Goal: Information Seeking & Learning: Learn about a topic

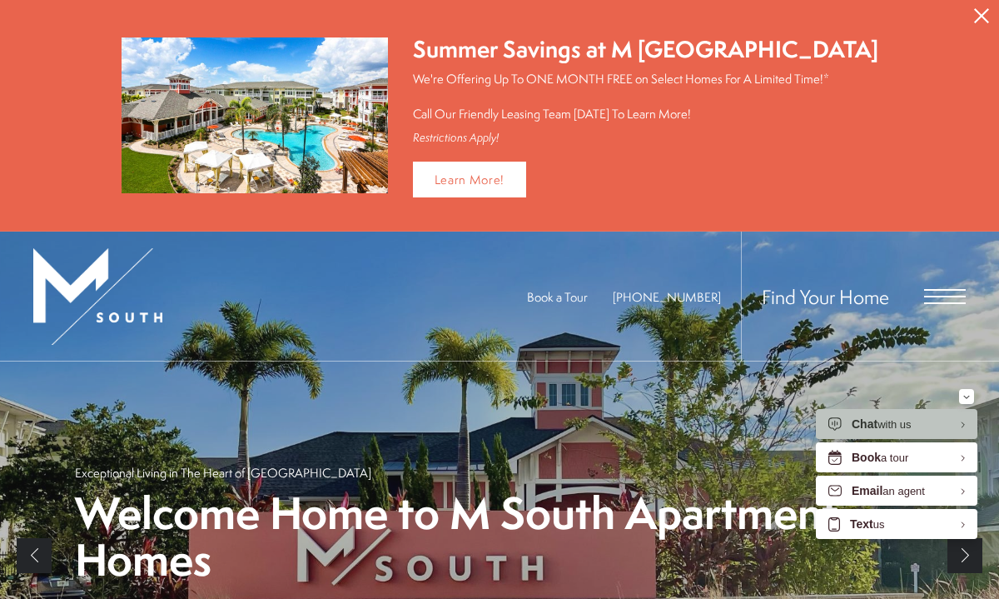
click at [975, 28] on button "Proceed To Website" at bounding box center [981, 16] width 35 height 32
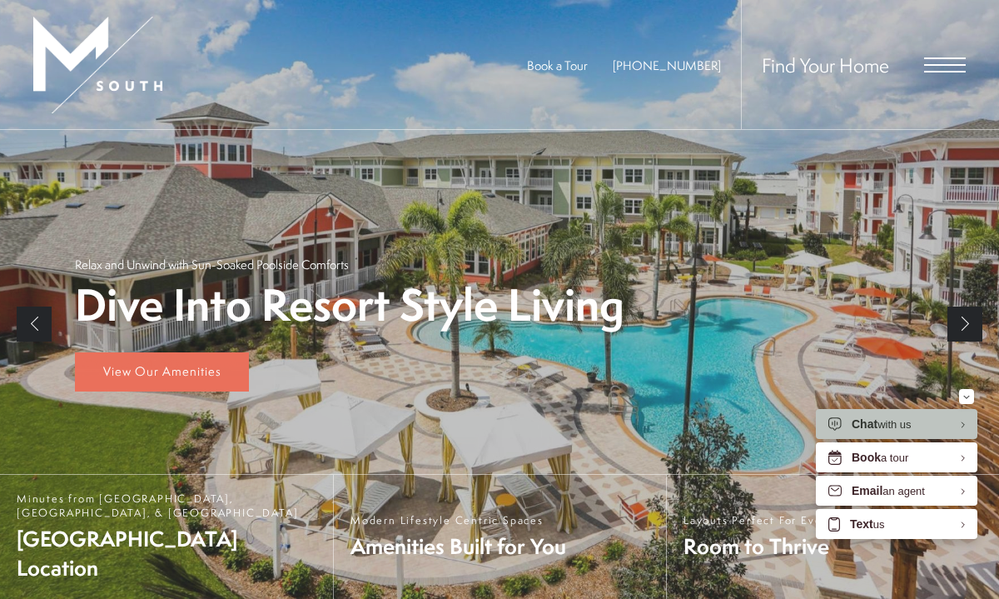
click at [934, 62] on span "Open Menu" at bounding box center [945, 64] width 42 height 15
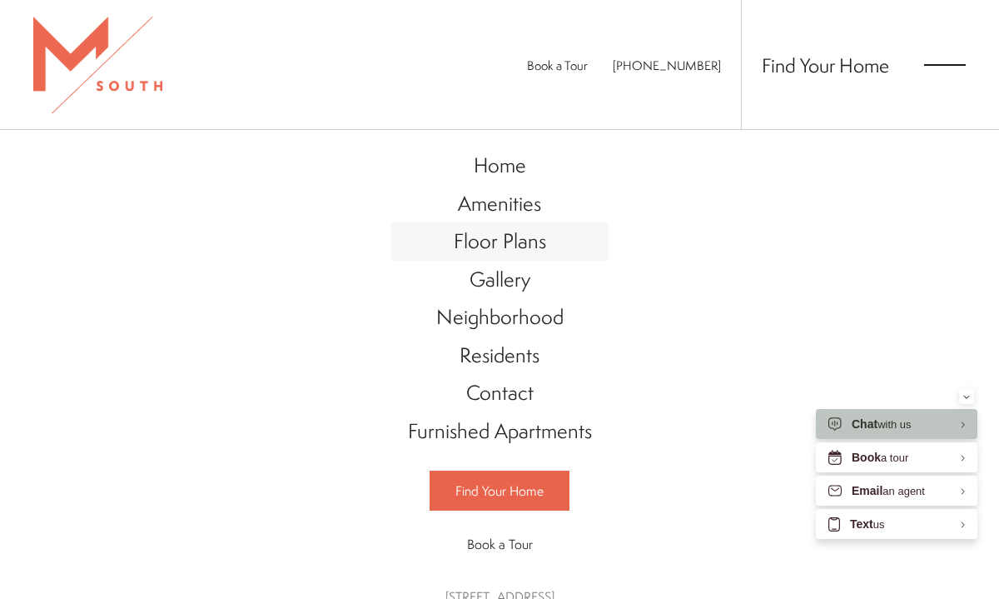
click at [480, 258] on link "Floor Plans" at bounding box center [499, 241] width 217 height 38
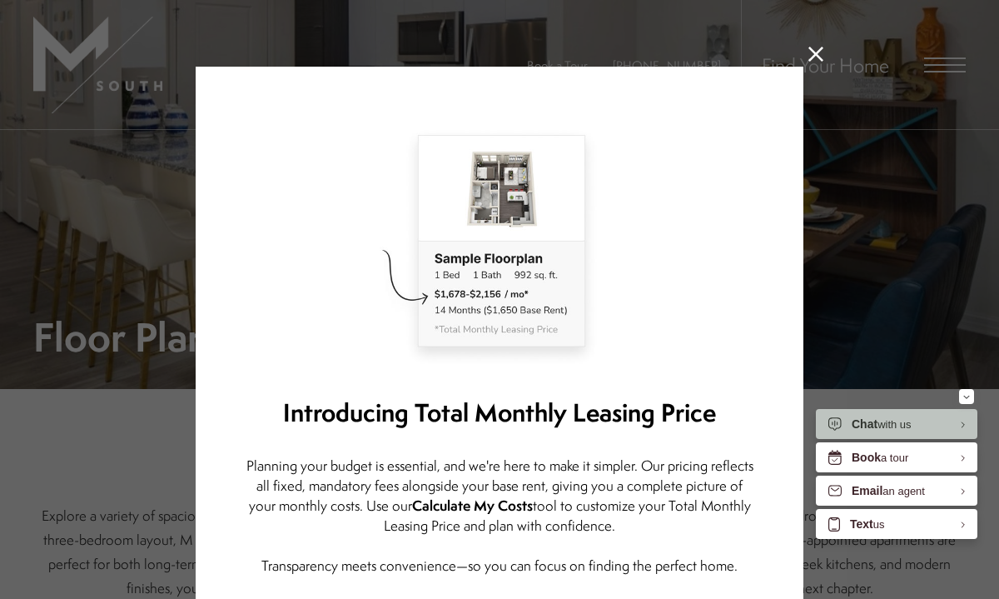
click at [815, 57] on icon at bounding box center [815, 54] width 15 height 15
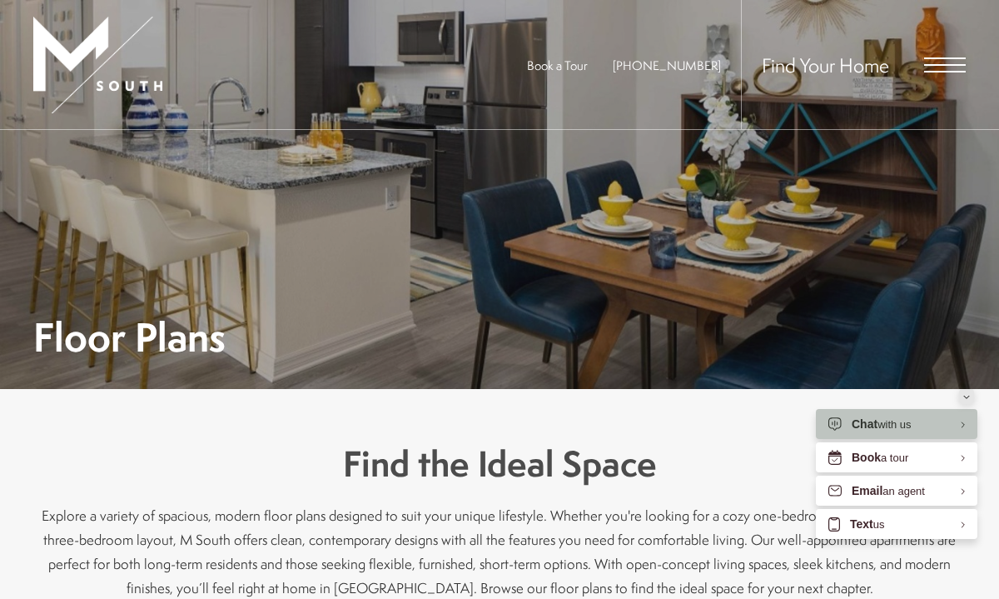
click at [970, 396] on button "Minimize" at bounding box center [966, 396] width 15 height 15
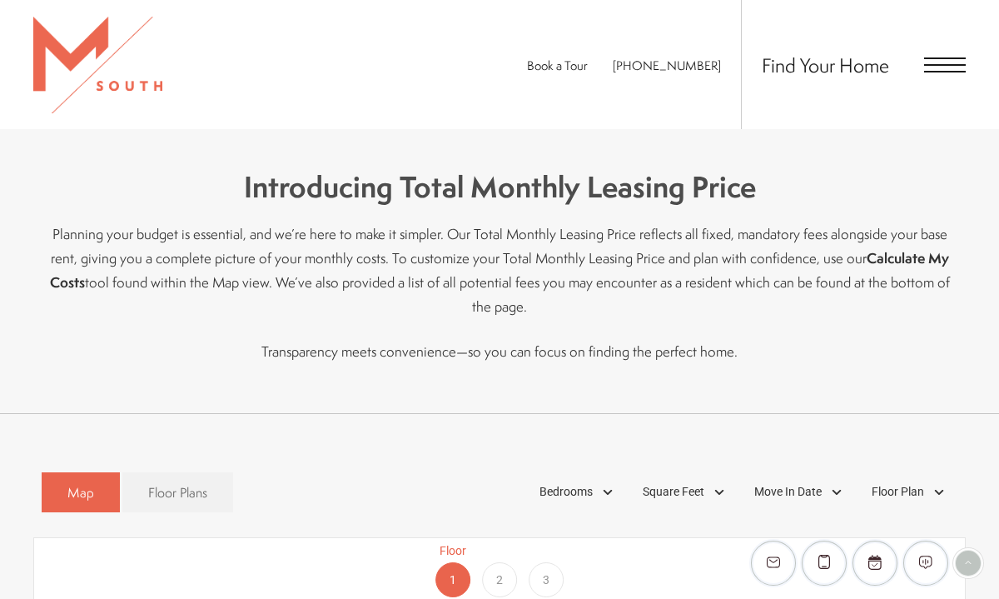
scroll to position [510, 0]
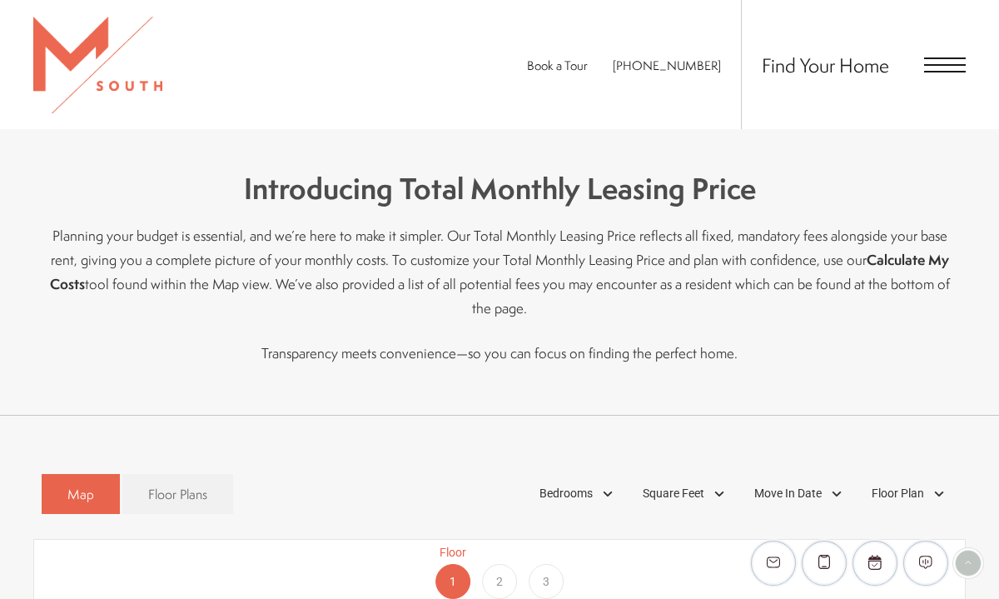
click at [866, 261] on strong "Calculate My Costs" at bounding box center [499, 271] width 899 height 43
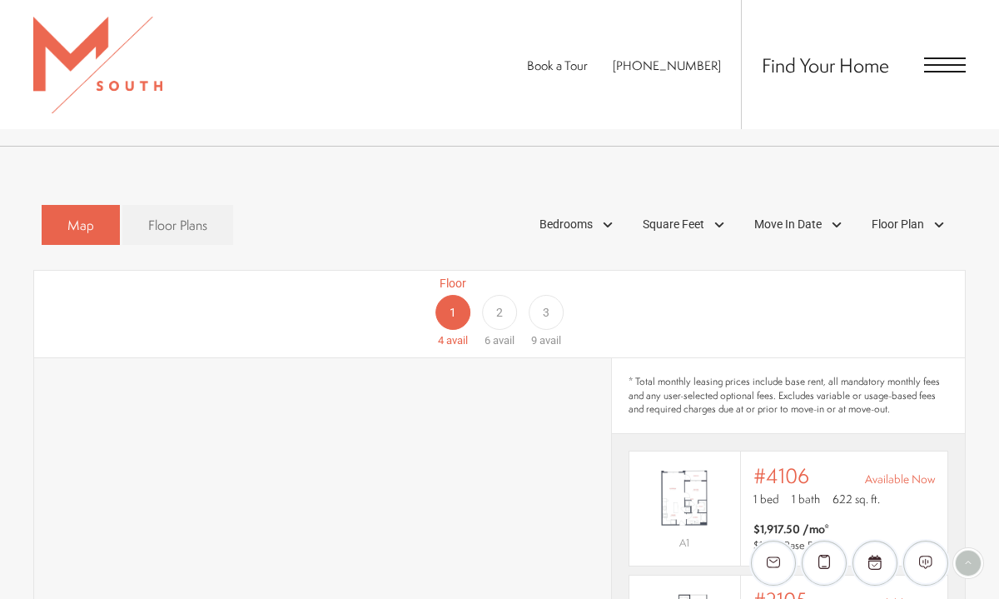
scroll to position [772, 0]
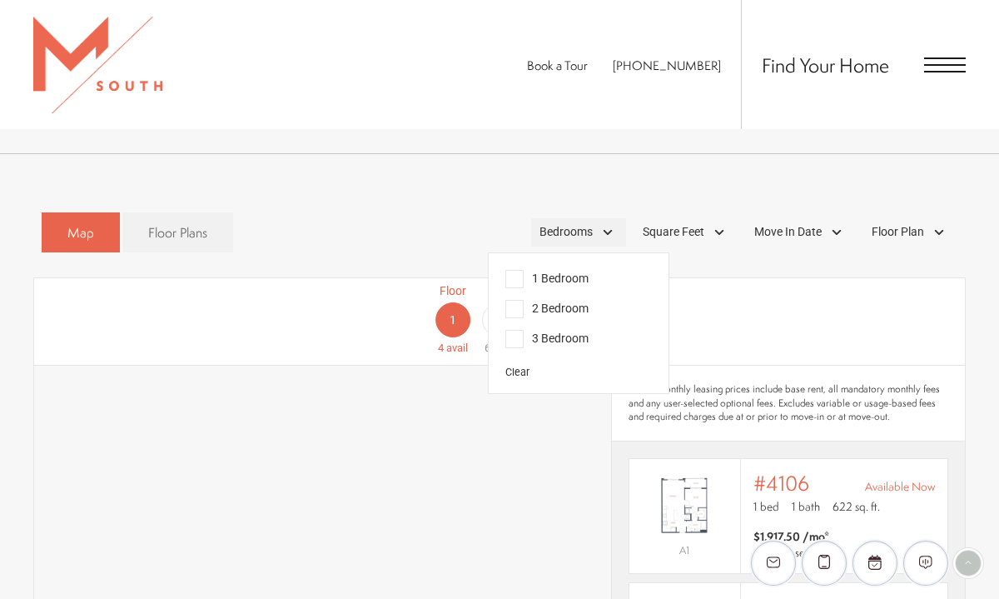
click at [566, 223] on span "Bedrooms" at bounding box center [566, 231] width 53 height 17
click at [545, 270] on span "1 Bedroom" at bounding box center [546, 279] width 83 height 18
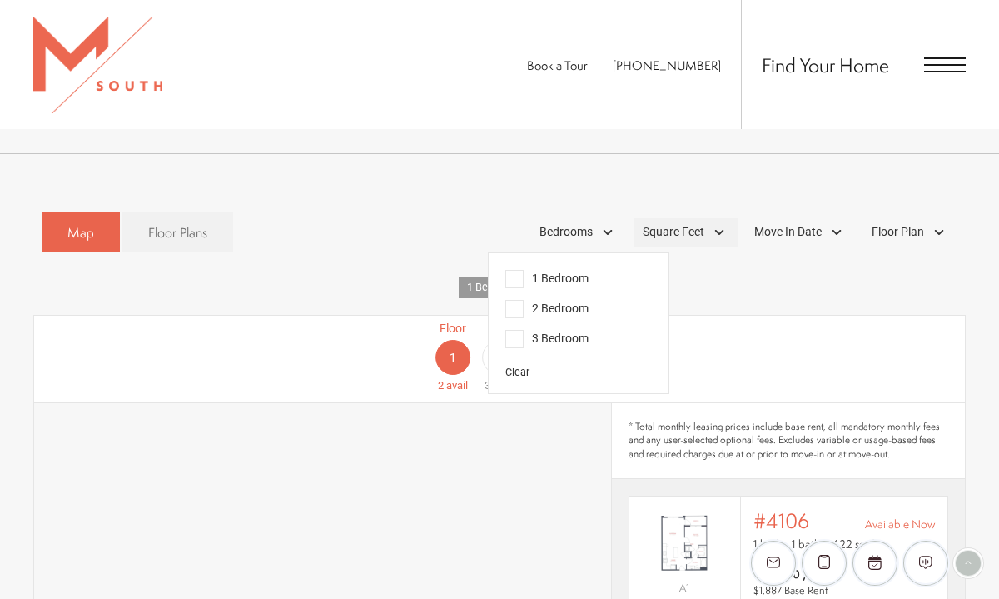
click at [710, 218] on div "Square Feet" at bounding box center [685, 232] width 103 height 28
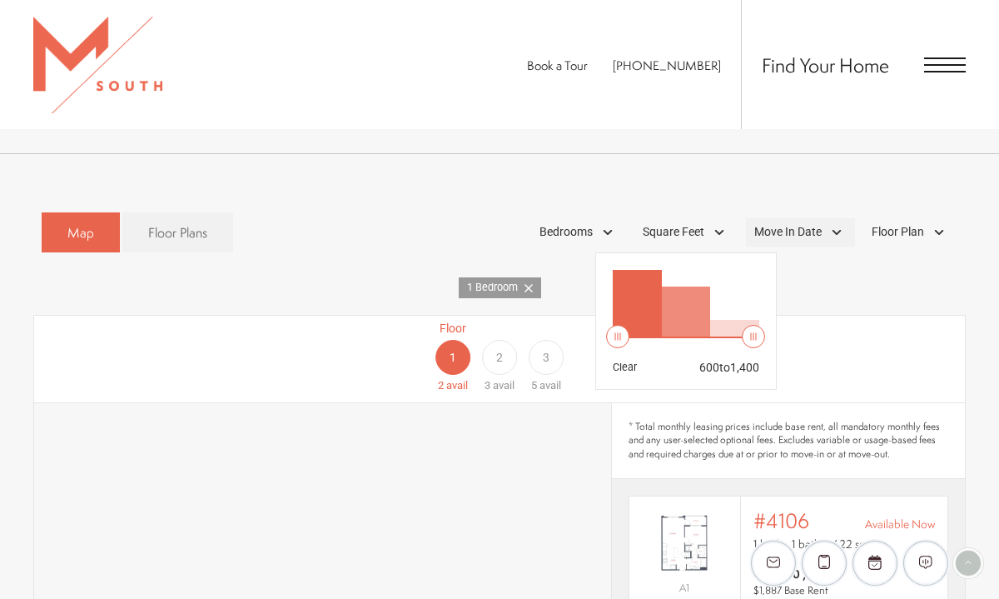
click at [774, 223] on span "Move In Date" at bounding box center [787, 231] width 67 height 17
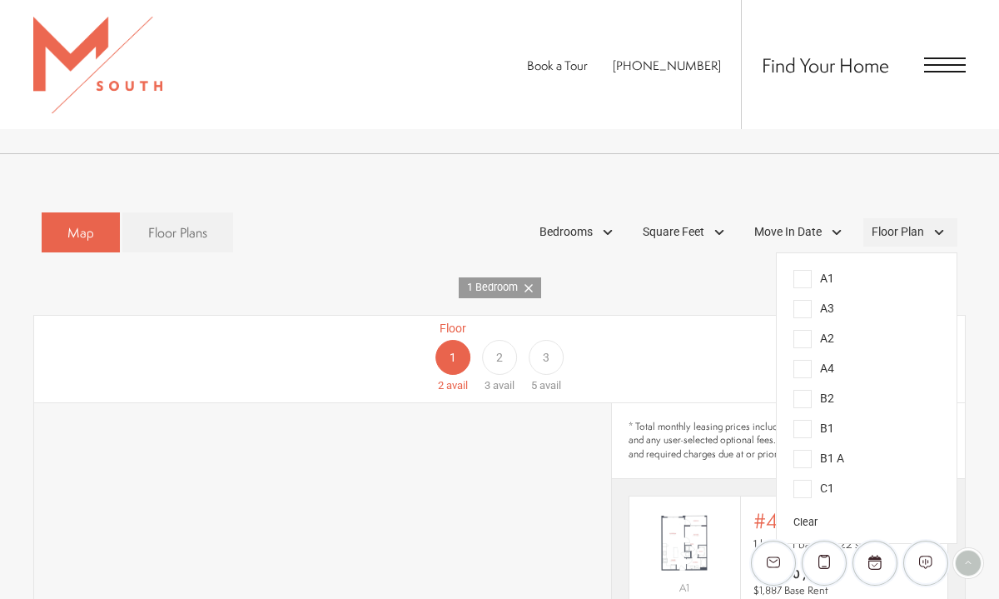
click at [894, 223] on span "Floor Plan" at bounding box center [898, 231] width 52 height 17
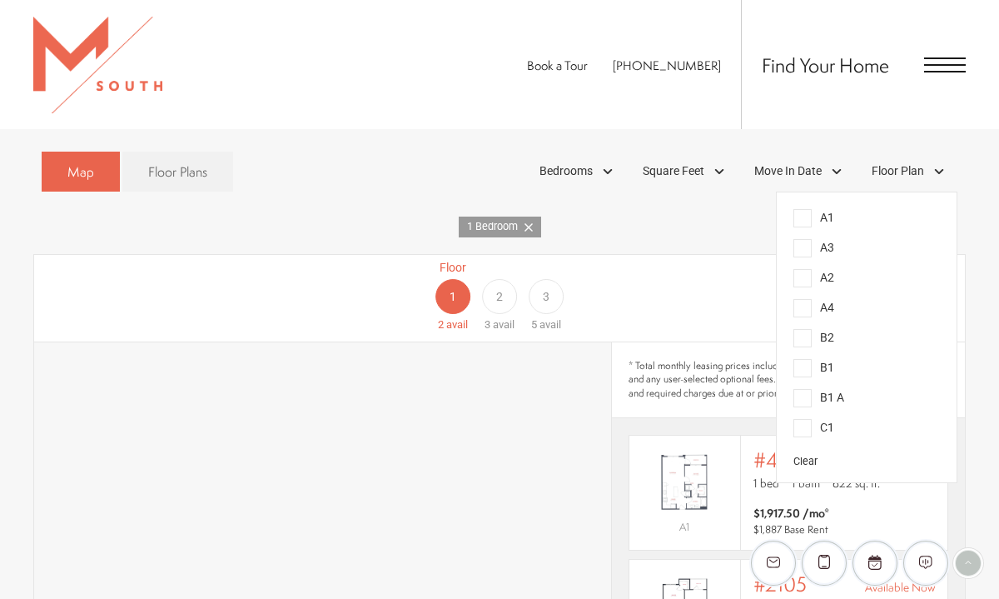
scroll to position [835, 0]
click at [699, 340] on div "* Total monthly leasing prices include base rent, all mandatory monthly fees an…" at bounding box center [788, 378] width 353 height 76
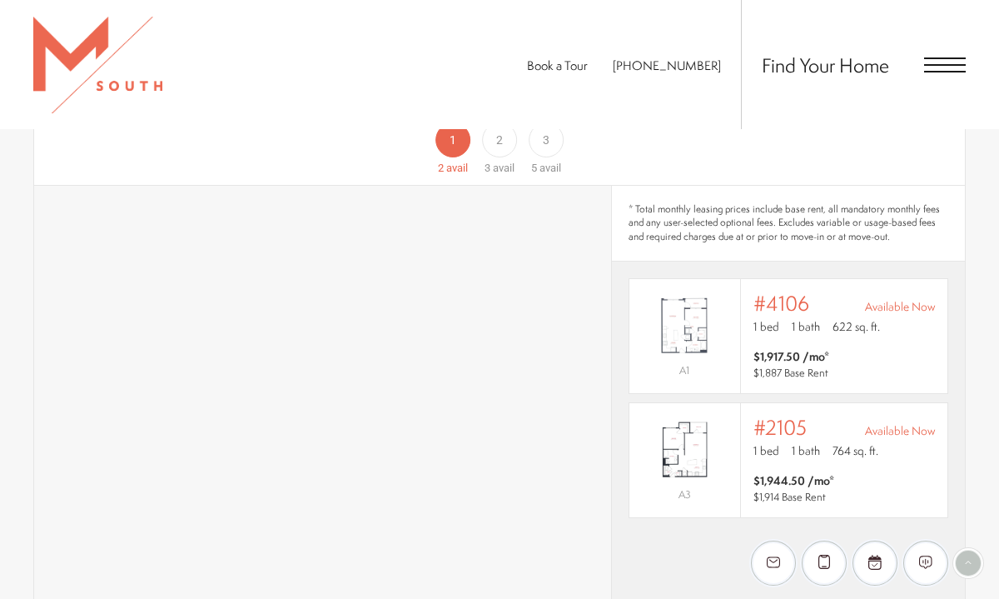
scroll to position [983, 0]
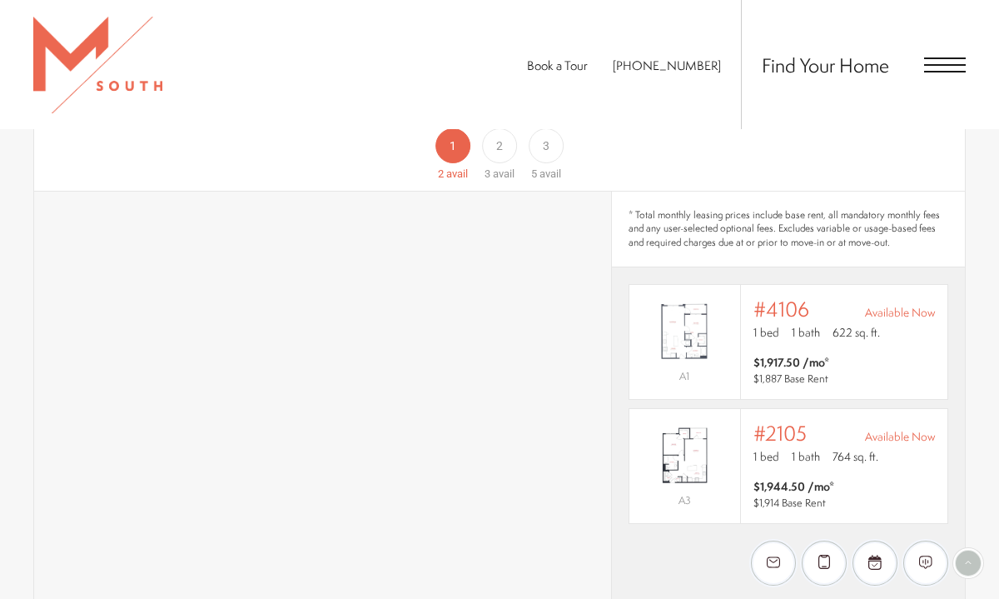
click at [498, 139] on div "Floor 2 3 avail" at bounding box center [499, 145] width 47 height 74
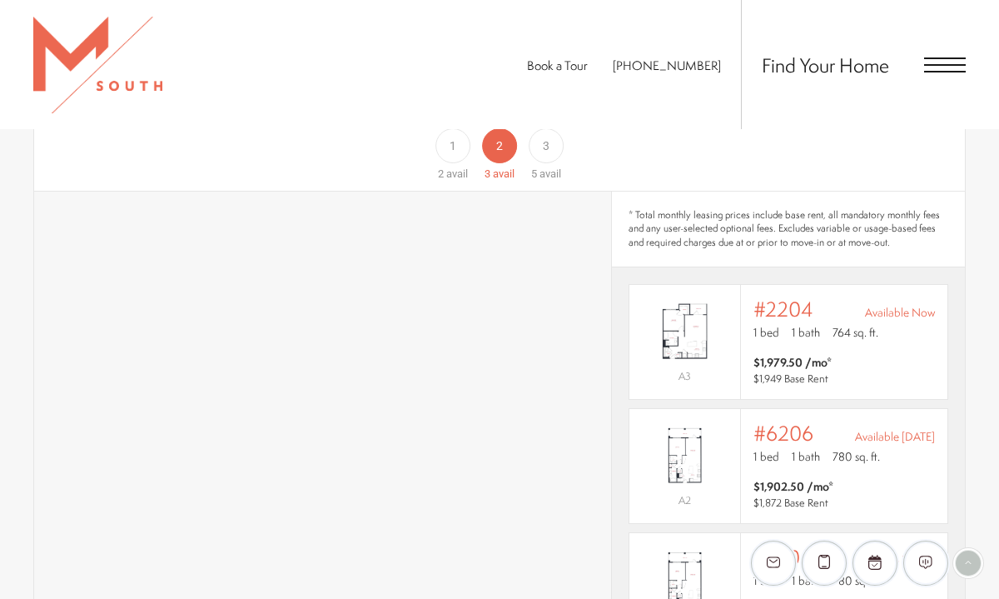
click at [282, 101] on div "Book a Tour 813-570-8014 Find Your Home" at bounding box center [499, 64] width 999 height 129
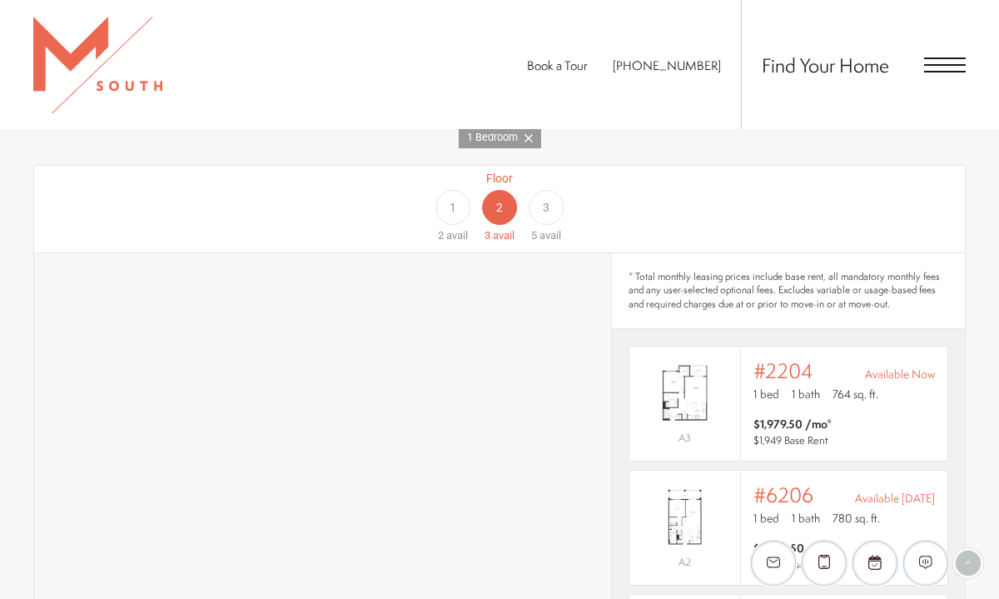
scroll to position [918, 0]
click at [551, 193] on div "3" at bounding box center [546, 210] width 35 height 35
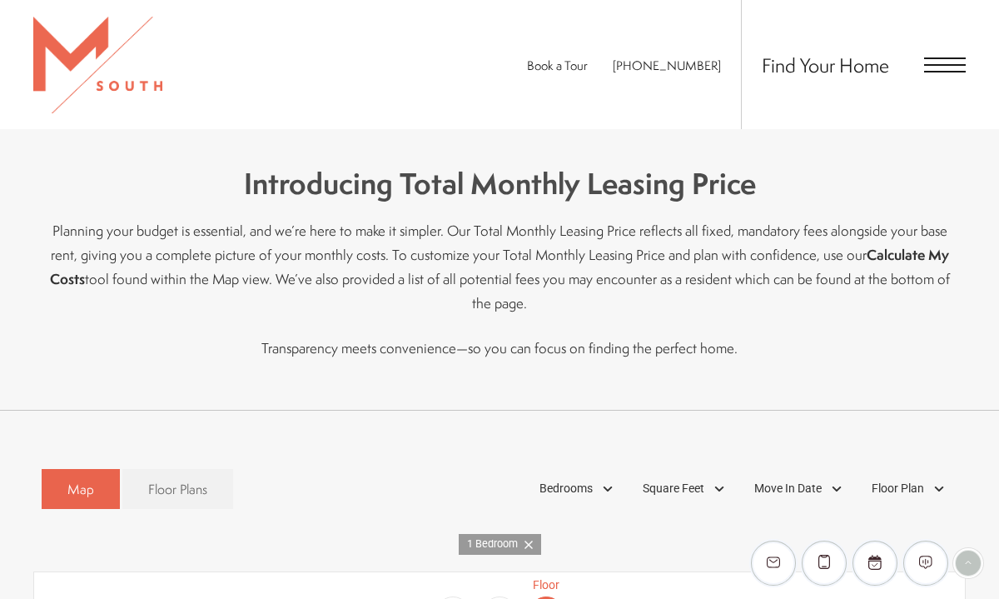
scroll to position [477, 0]
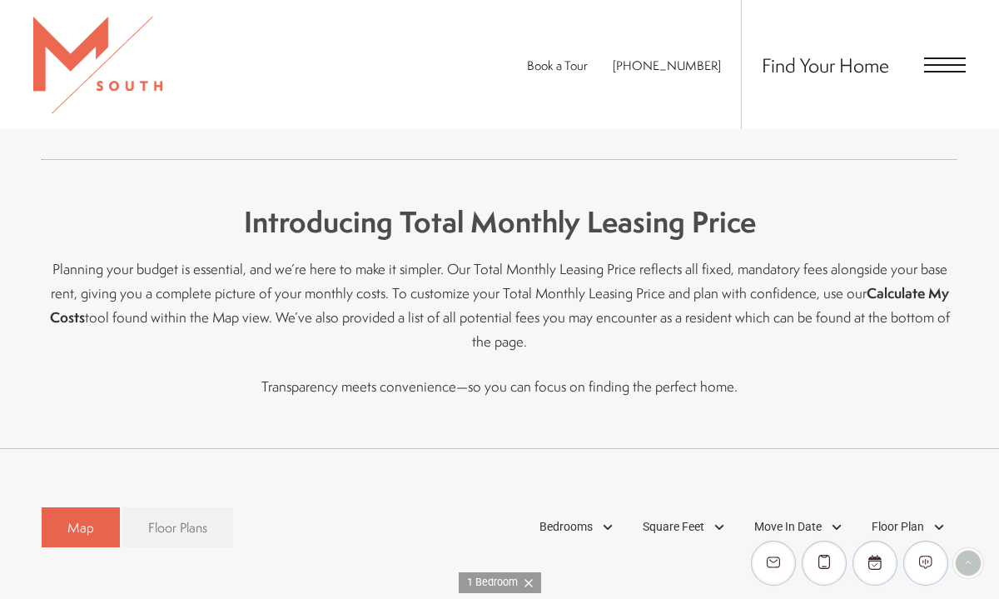
click at [165, 518] on span "Floor Plans" at bounding box center [177, 527] width 59 height 19
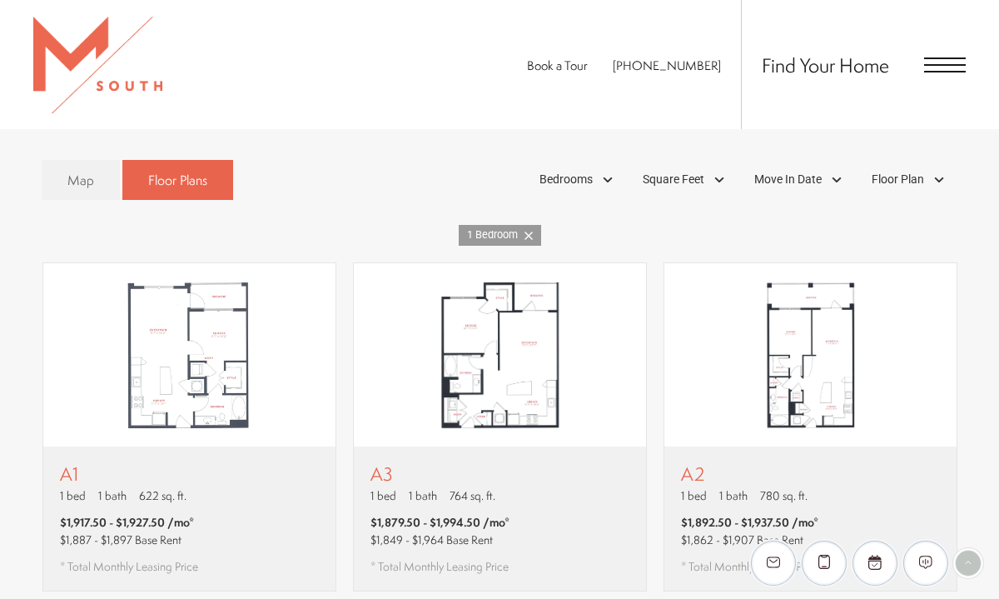
scroll to position [822, 0]
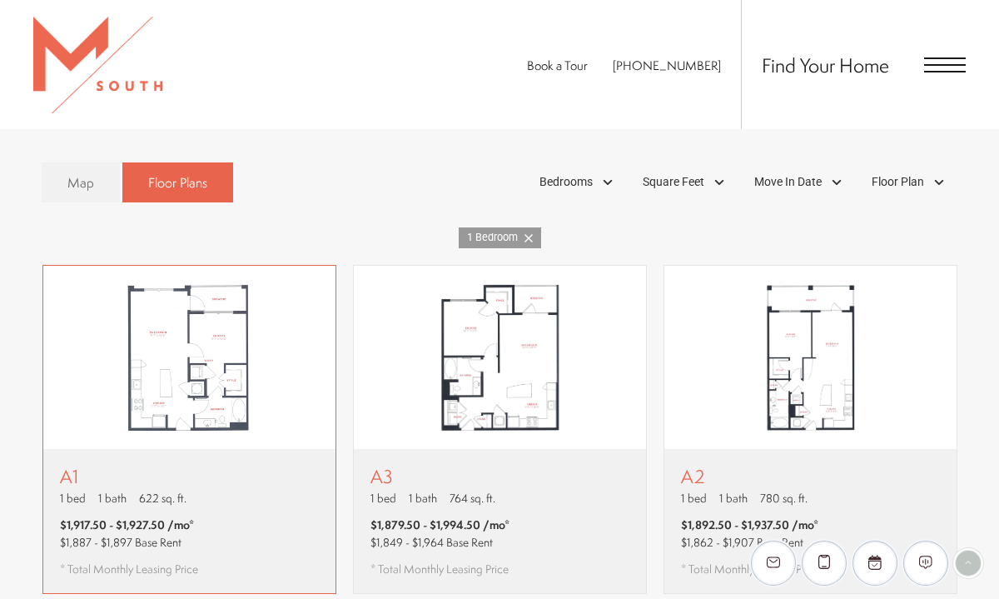
click at [204, 356] on img "View floor plan A1" at bounding box center [189, 357] width 292 height 183
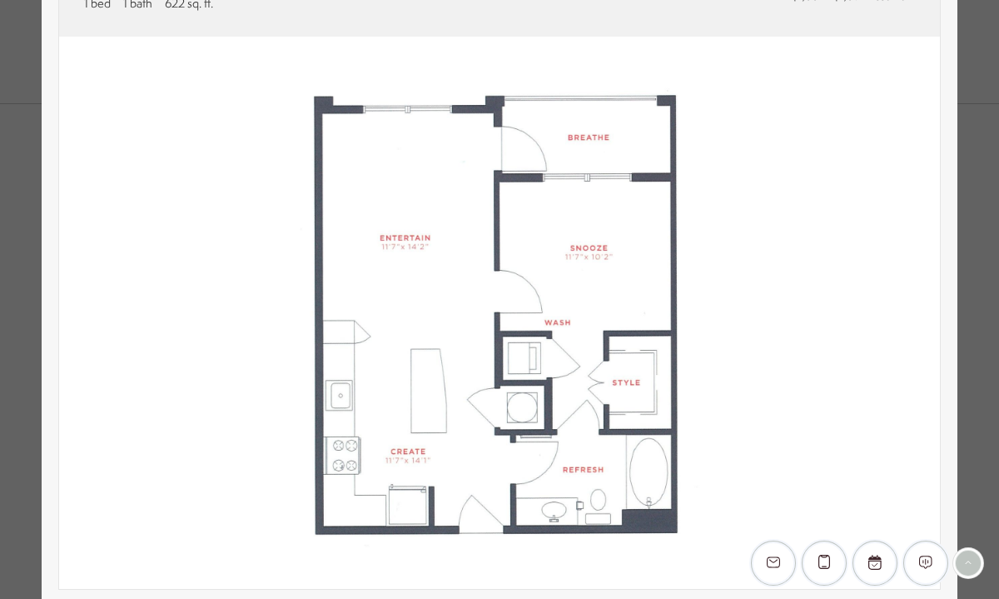
scroll to position [149, 0]
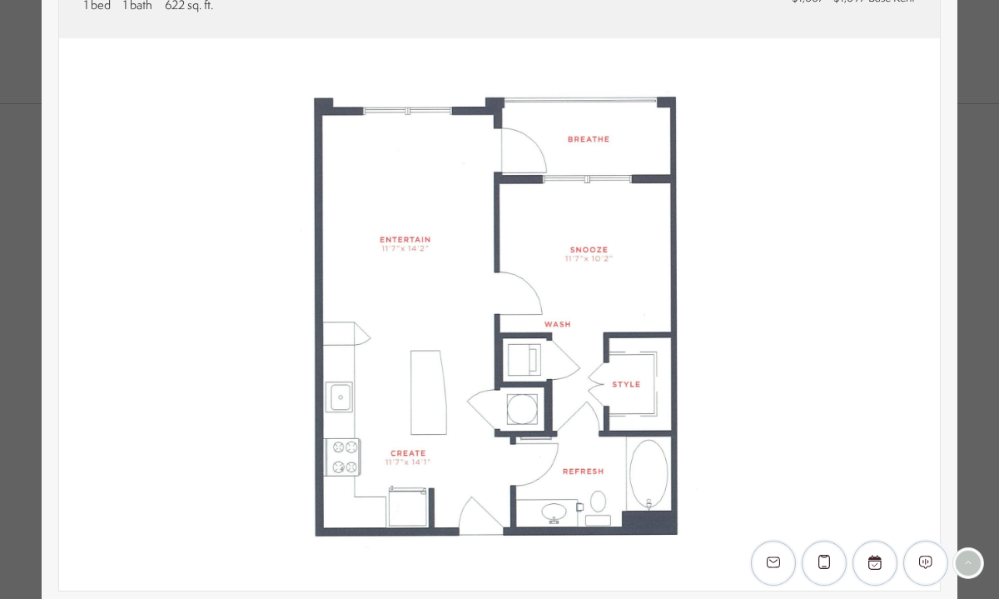
click at [972, 300] on div "A1 1 bed 1 bath 622 sq. ft. $1,917.50 - $1,927.50 /mo* $1,887 - $1,897 Base Ren…" at bounding box center [499, 299] width 999 height 599
click at [942, 251] on div "A1 1 bed 1 bath 622 sq. ft. $1,917.50 - $1,927.50 /mo* $1,887 - $1,897 Base Ren…" at bounding box center [500, 393] width 916 height 950
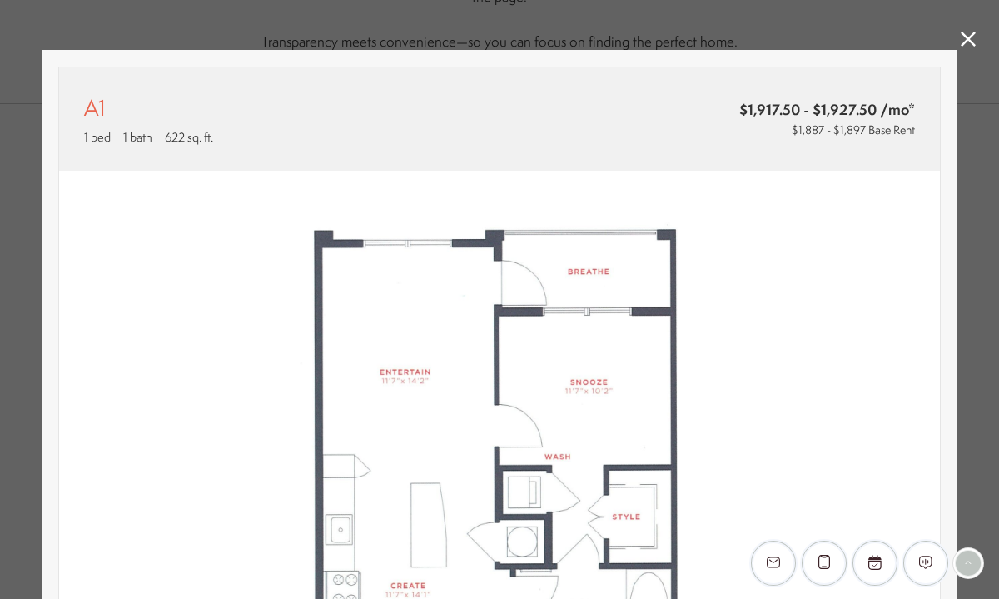
scroll to position [0, 0]
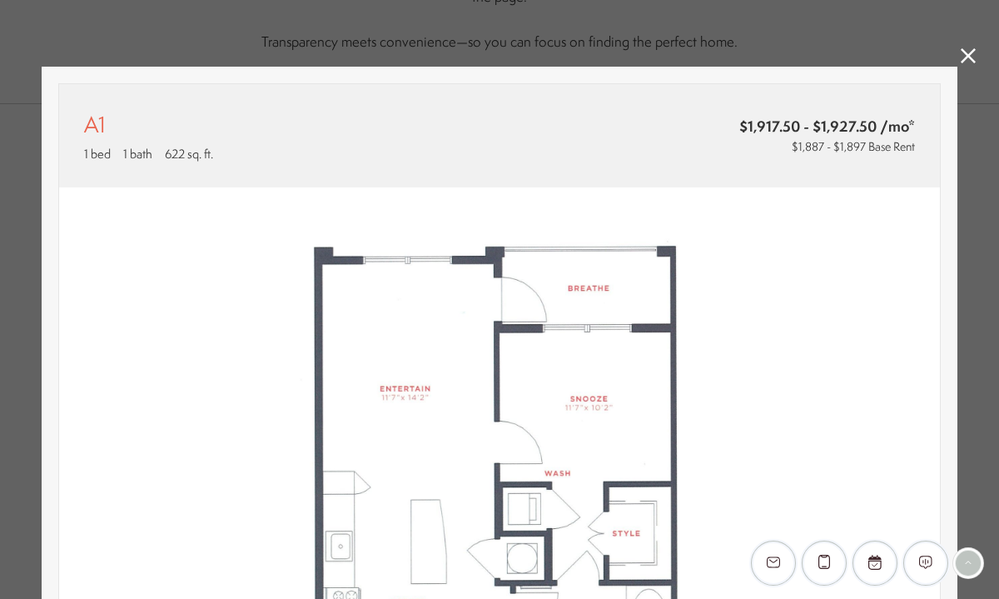
click at [961, 58] on icon at bounding box center [968, 55] width 15 height 15
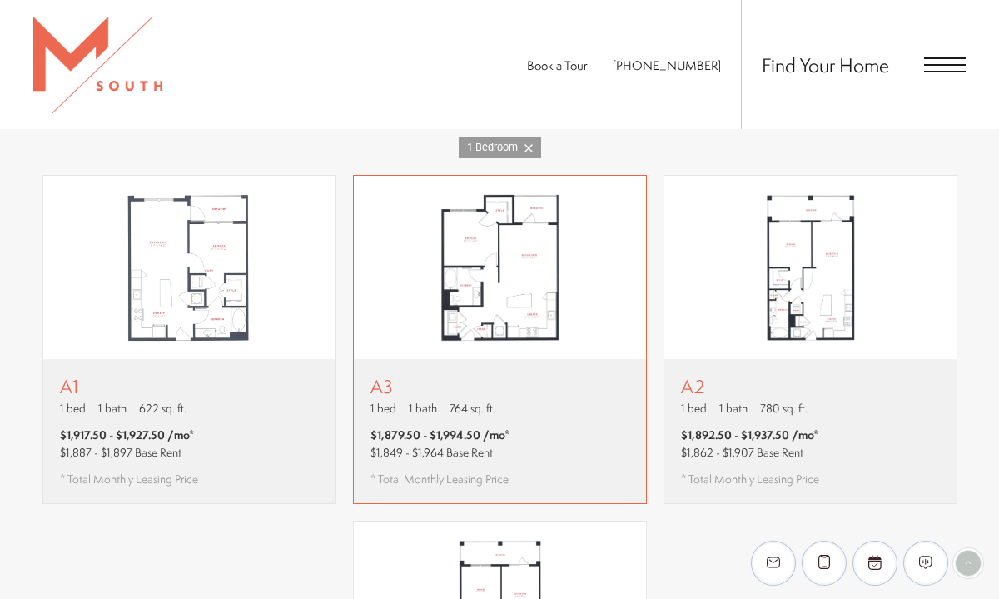
scroll to position [910, 0]
click at [593, 368] on div "A3 1 bed 1 bath 764 sq. ft. $1,879.50 - $1,994.50 /mo* $1,849 - $1,964 Base Ren…" at bounding box center [500, 433] width 292 height 144
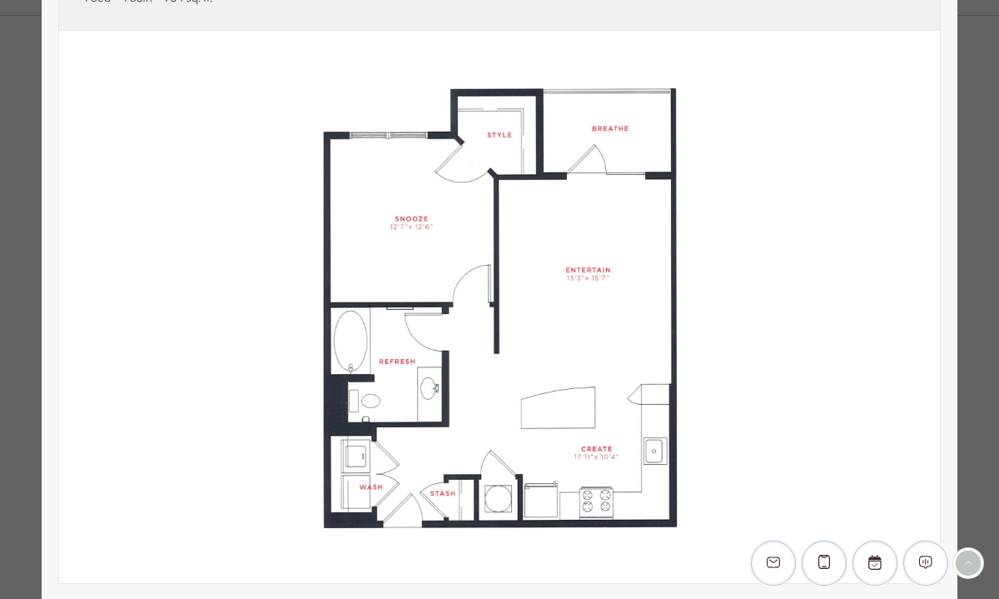
scroll to position [147, 0]
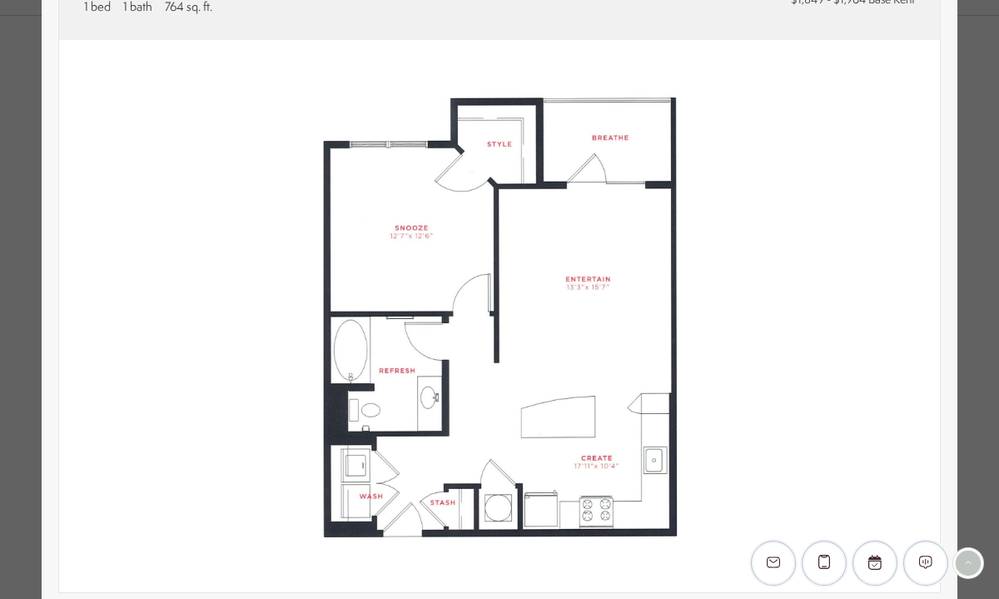
click at [986, 149] on div "A3 1 bed 1 bath 764 sq. ft. $1,879.50 - $1,994.50 /mo* $1,849 - $1,964 Base Ren…" at bounding box center [499, 299] width 999 height 599
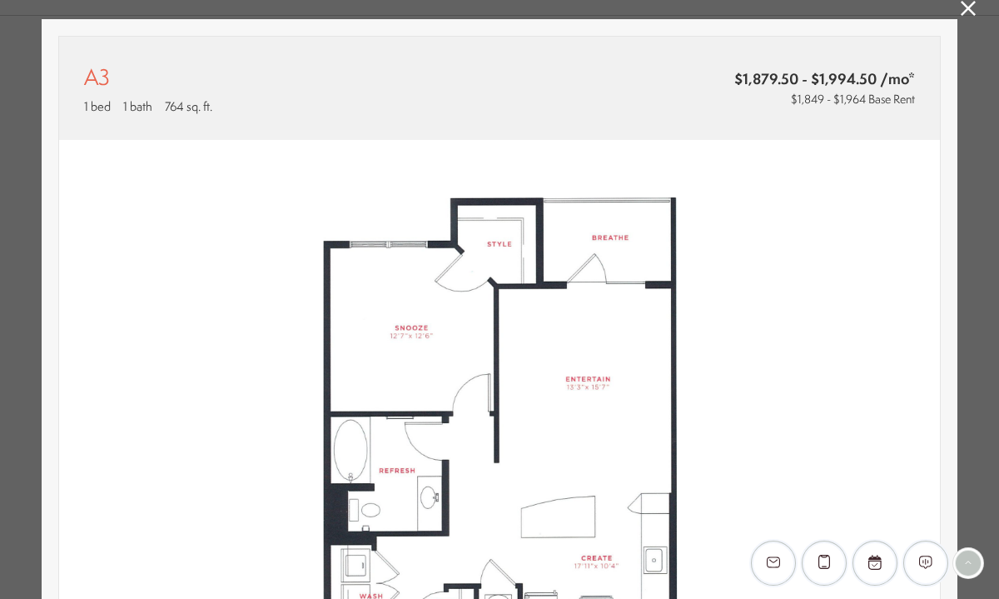
scroll to position [0, 0]
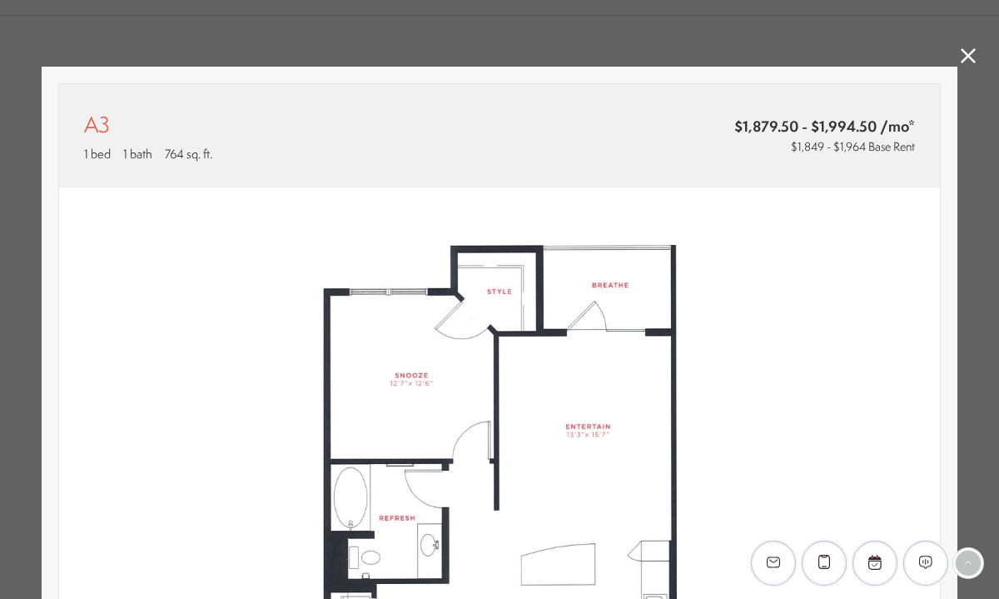
click at [977, 58] on div "A3 1 bed 1 bath 764 sq. ft. $1,879.50 - $1,994.50 /mo* $1,849 - $1,964 Base Ren…" at bounding box center [499, 299] width 999 height 599
click at [970, 58] on icon at bounding box center [968, 55] width 15 height 15
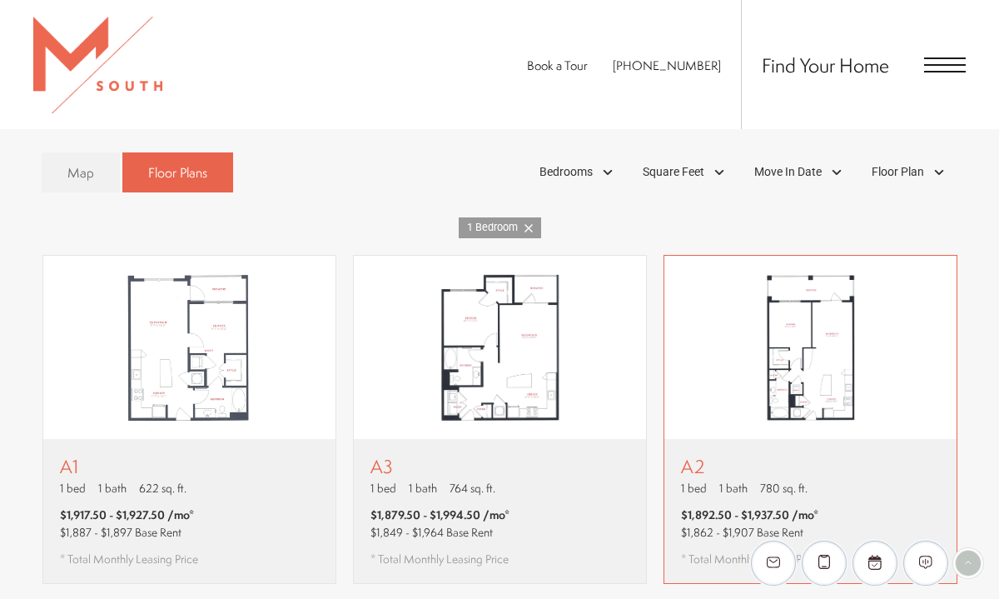
scroll to position [814, 0]
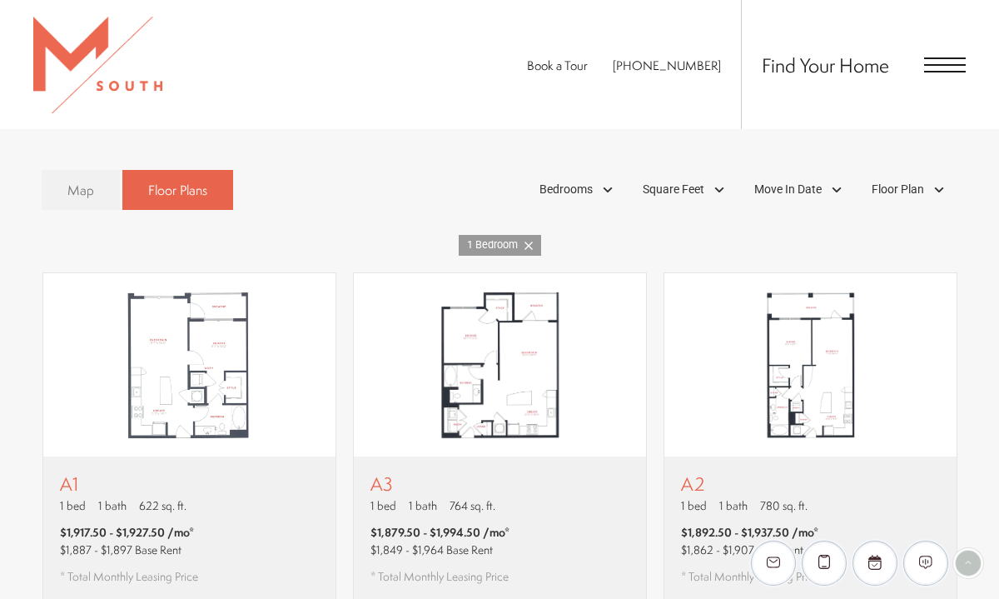
click at [89, 181] on span "Map" at bounding box center [80, 190] width 27 height 19
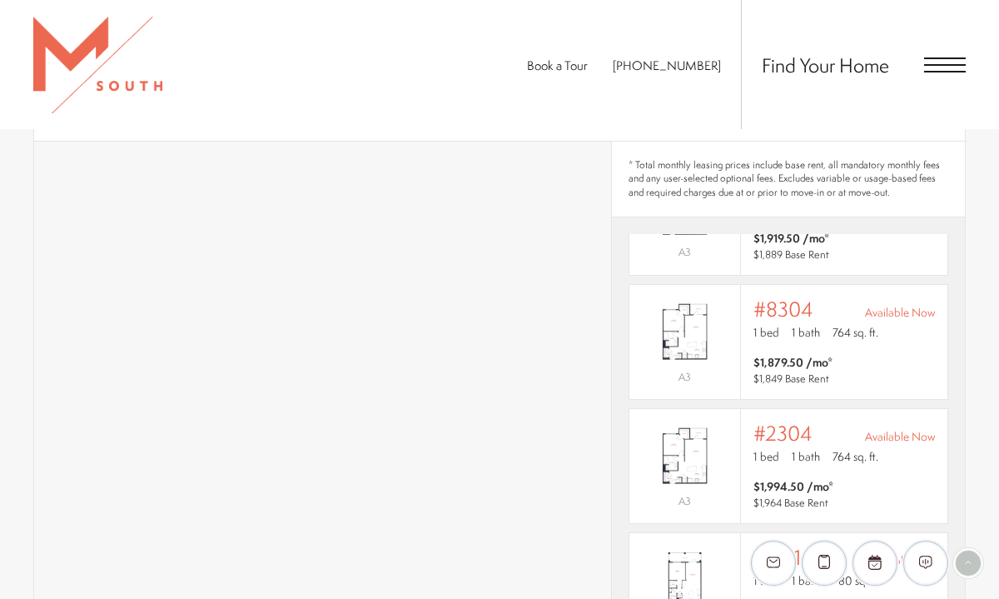
scroll to position [1010, 0]
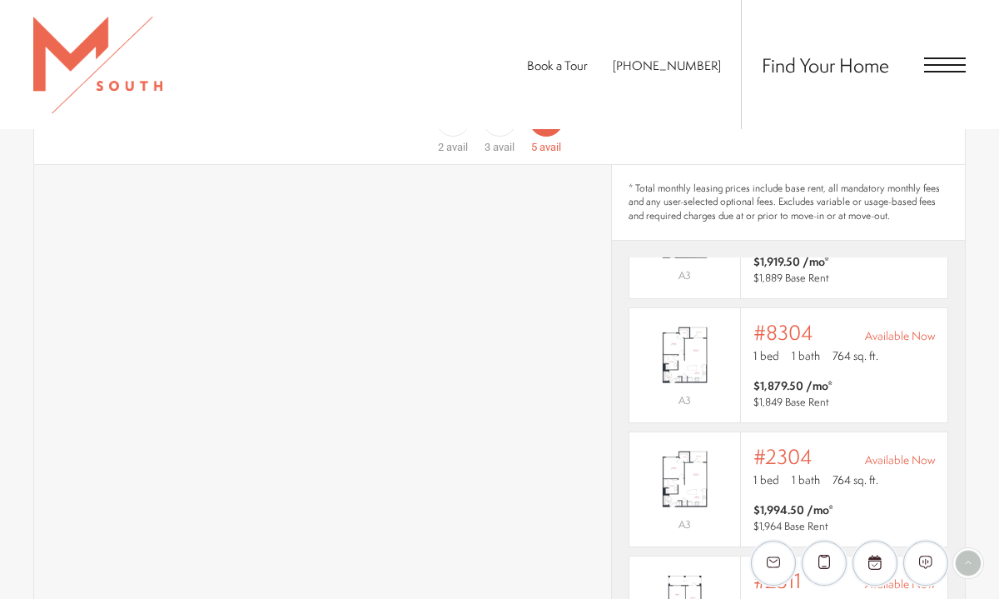
click at [377, 128] on div "Book a Tour 813-570-8014 Find Your Home" at bounding box center [499, 64] width 999 height 129
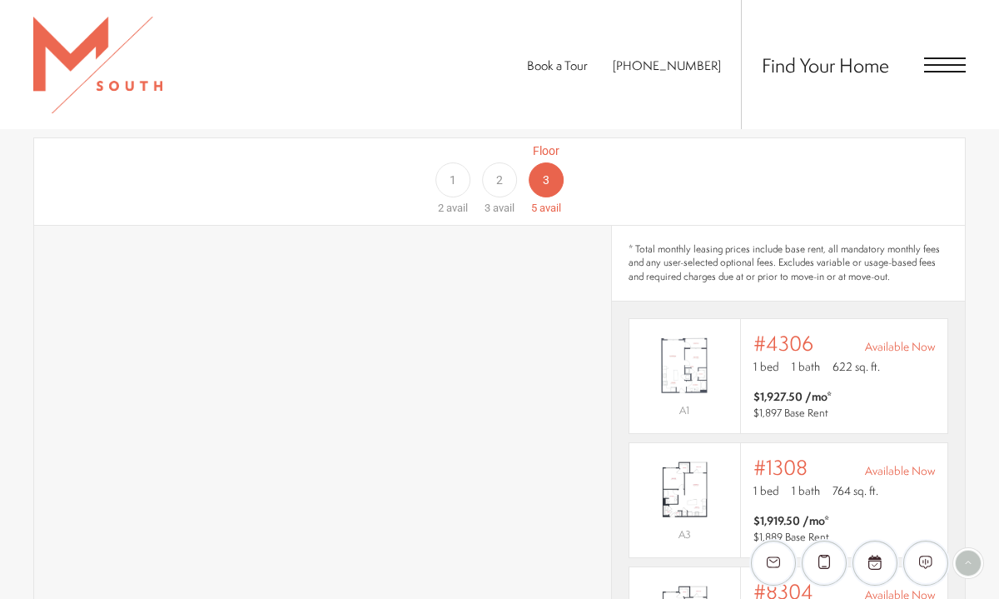
scroll to position [945, 0]
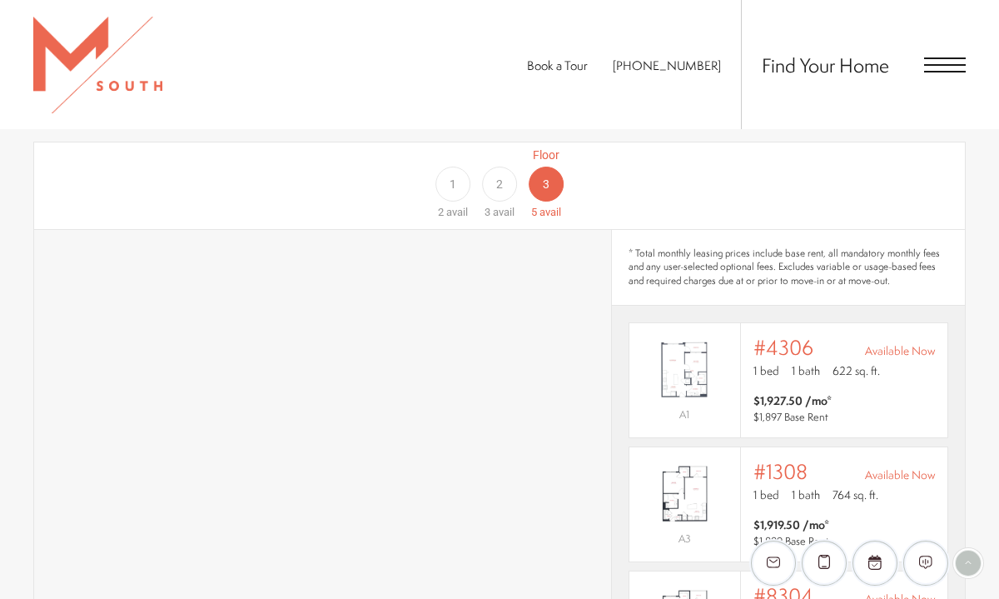
click at [502, 167] on div "2" at bounding box center [499, 184] width 35 height 35
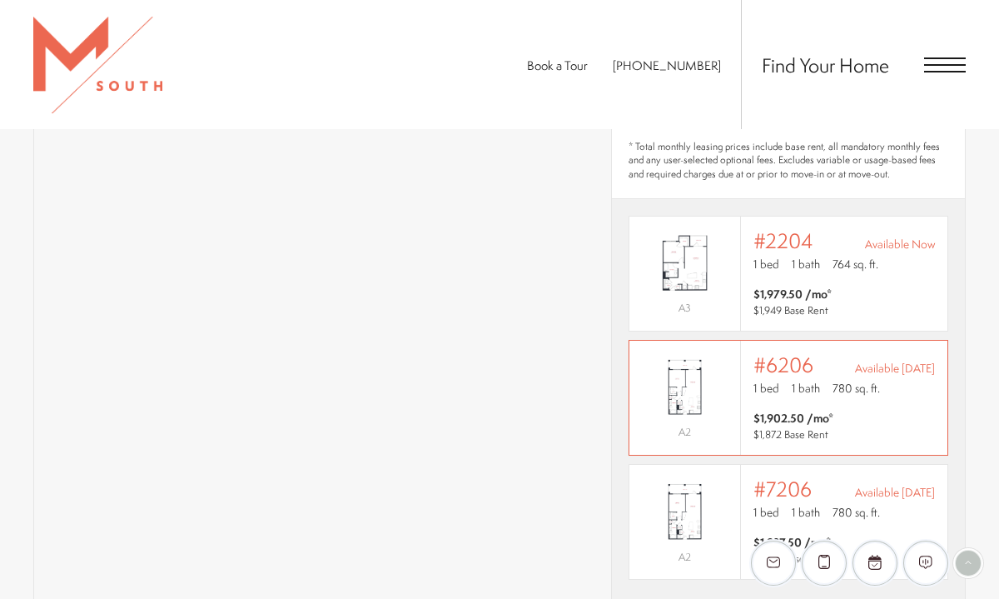
scroll to position [974, 0]
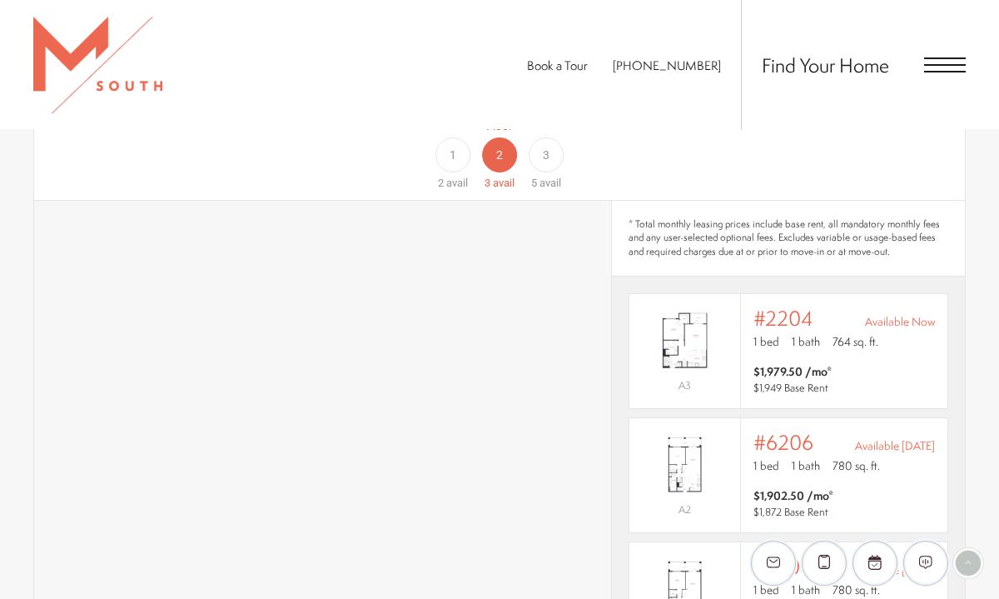
click at [454, 146] on div "1" at bounding box center [452, 154] width 35 height 35
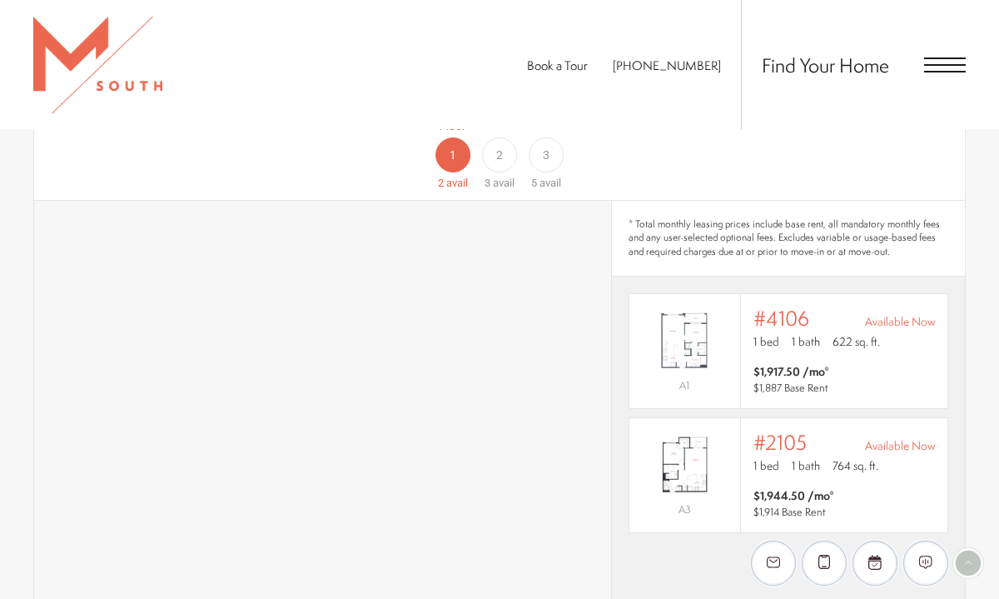
click at [494, 137] on div "2" at bounding box center [499, 154] width 35 height 35
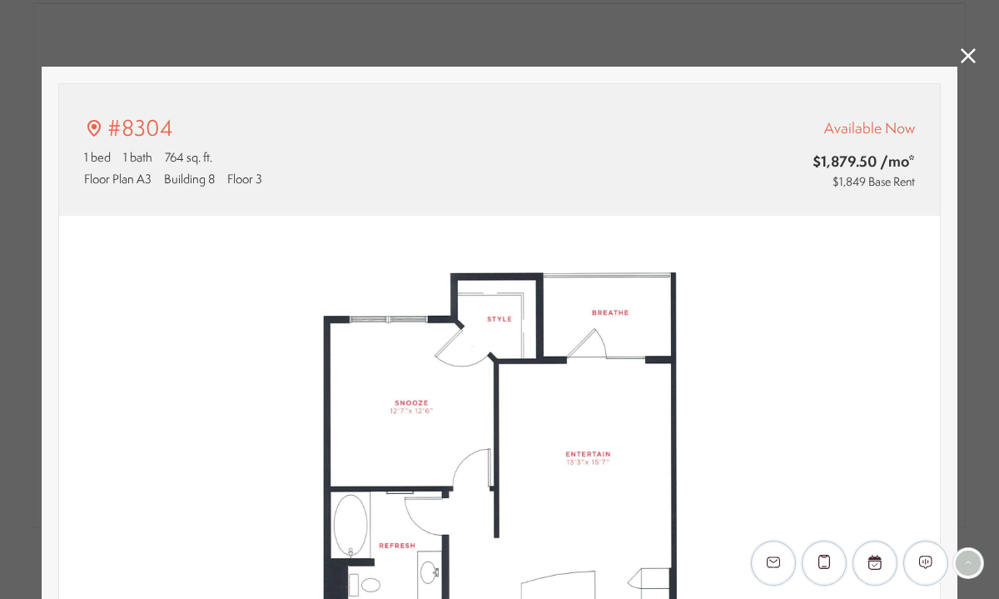
scroll to position [0, 0]
type input "**********"
click at [970, 55] on icon at bounding box center [968, 55] width 15 height 15
type input "**********"
click at [978, 58] on div "#2304 1 bed 1 bath 764 sq. ft. Floor Plan A3 Building 2 Floor 3 Available Now $…" at bounding box center [499, 299] width 999 height 599
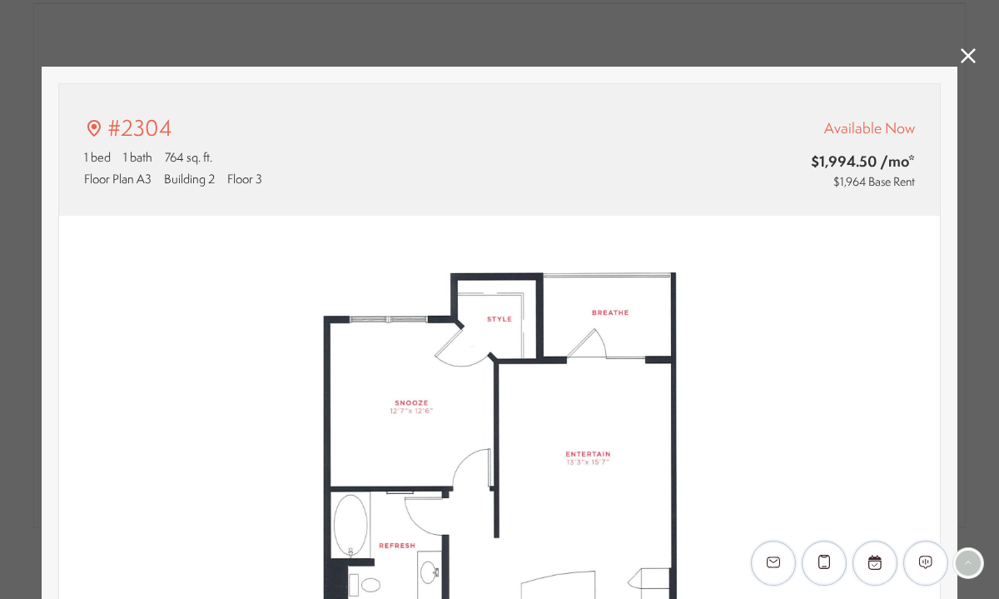
click at [971, 59] on icon at bounding box center [968, 55] width 15 height 15
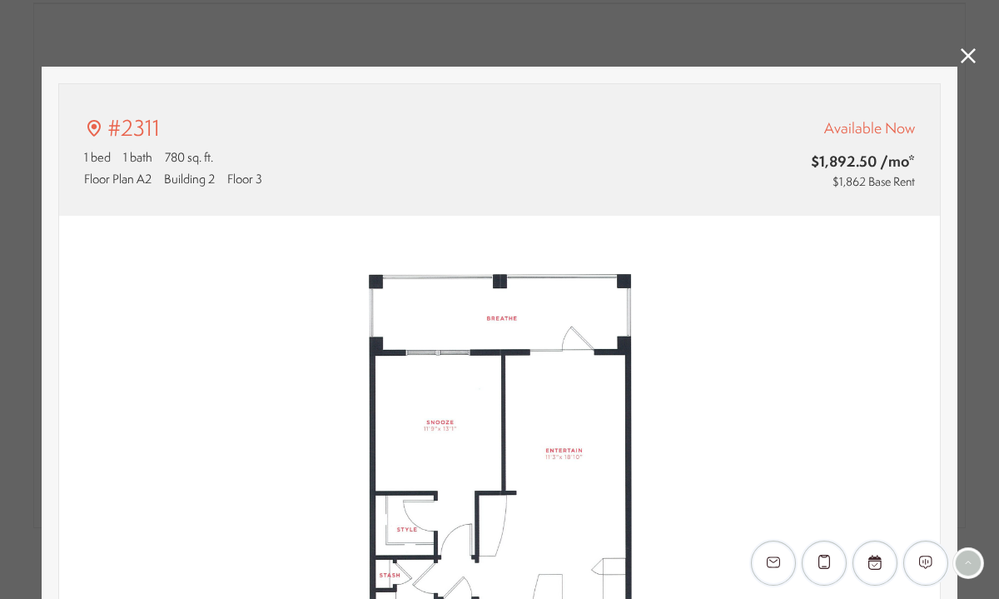
type input "**********"
click at [969, 61] on icon at bounding box center [968, 55] width 15 height 15
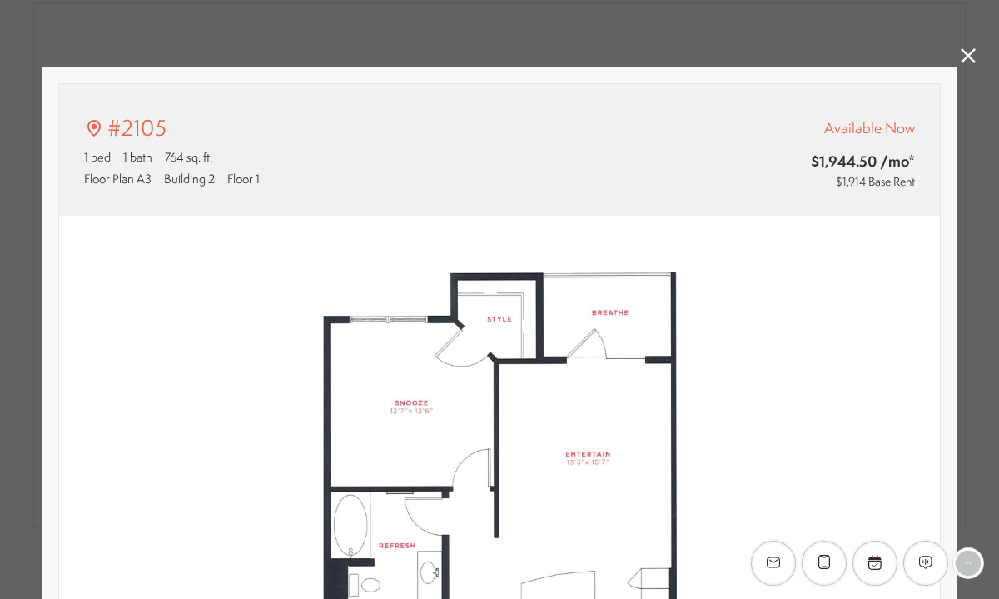
type input "**********"
click at [972, 51] on icon at bounding box center [968, 55] width 15 height 15
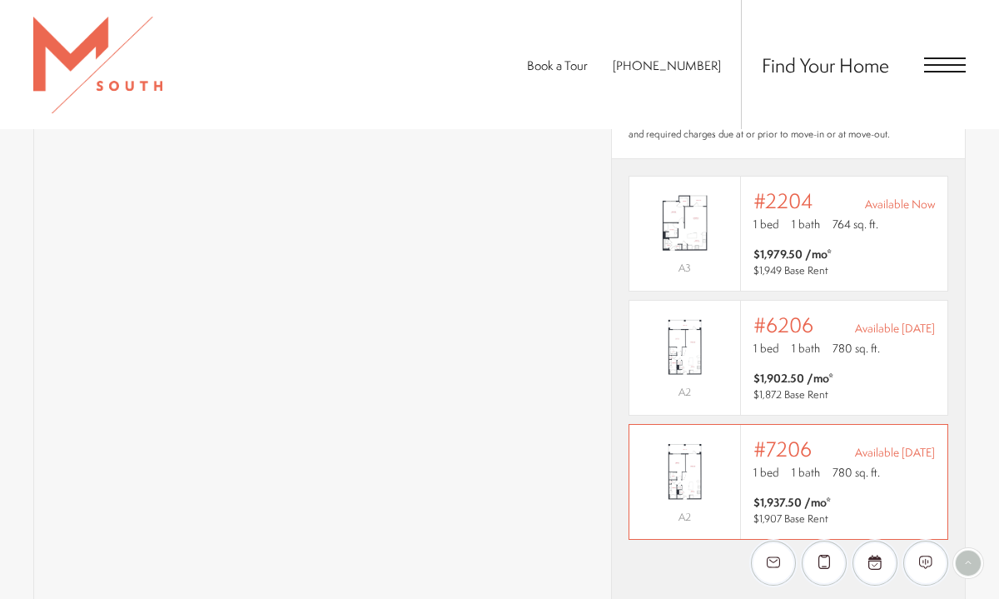
scroll to position [1098, 0]
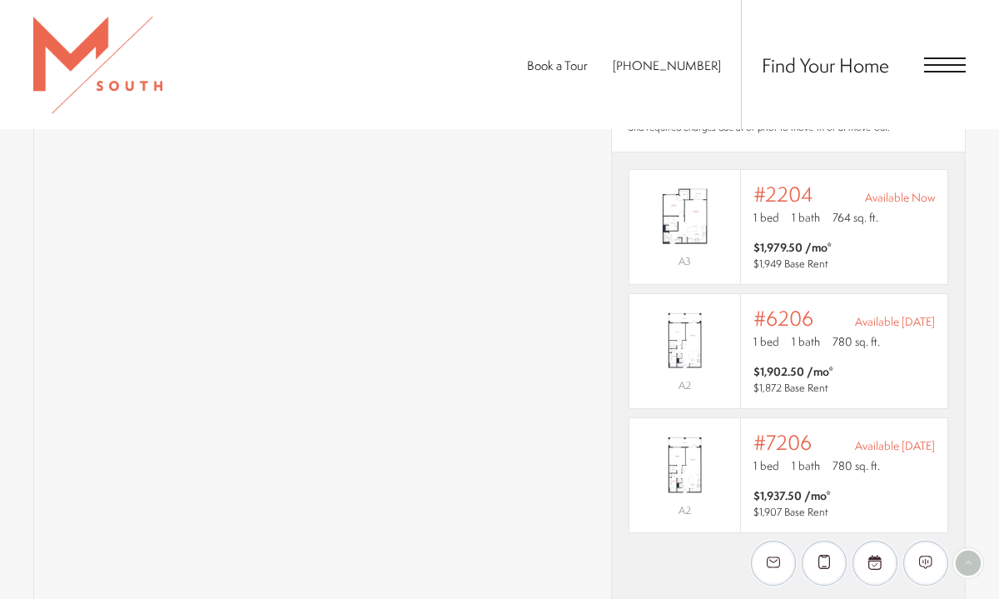
click at [958, 66] on span "Open Menu" at bounding box center [945, 64] width 42 height 15
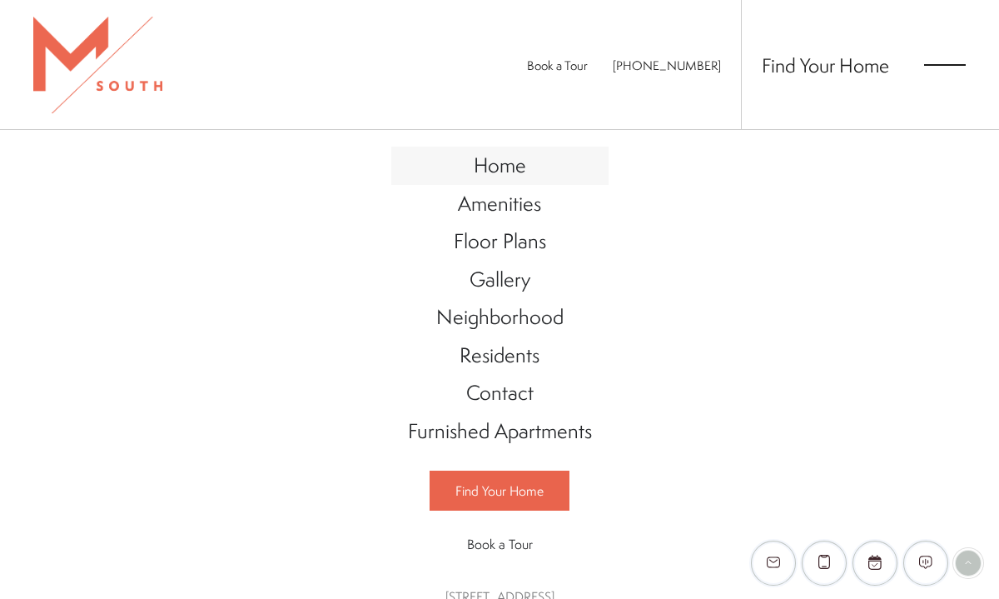
click at [497, 171] on span "Home" at bounding box center [500, 165] width 52 height 28
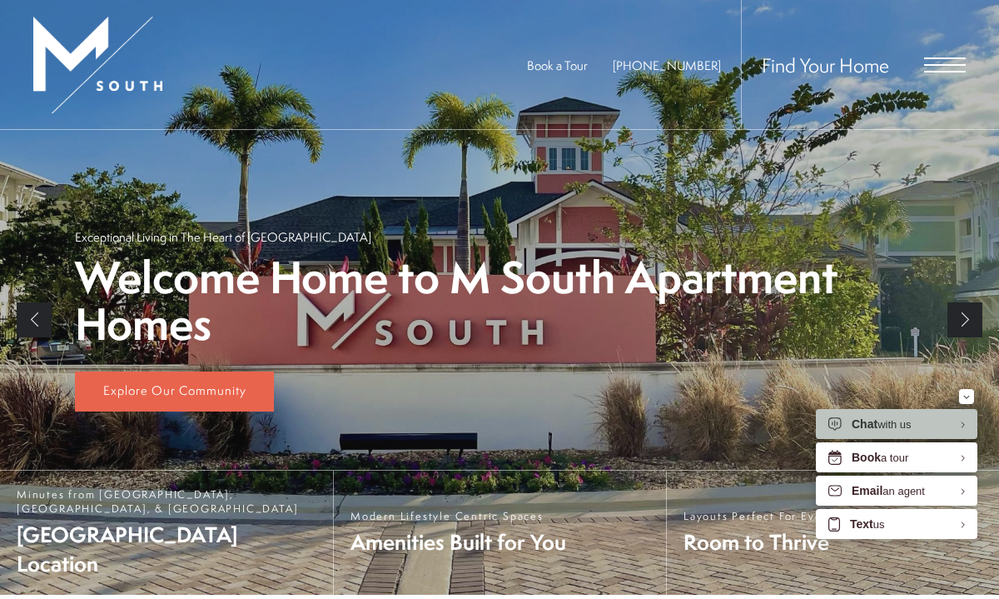
scroll to position [260, 0]
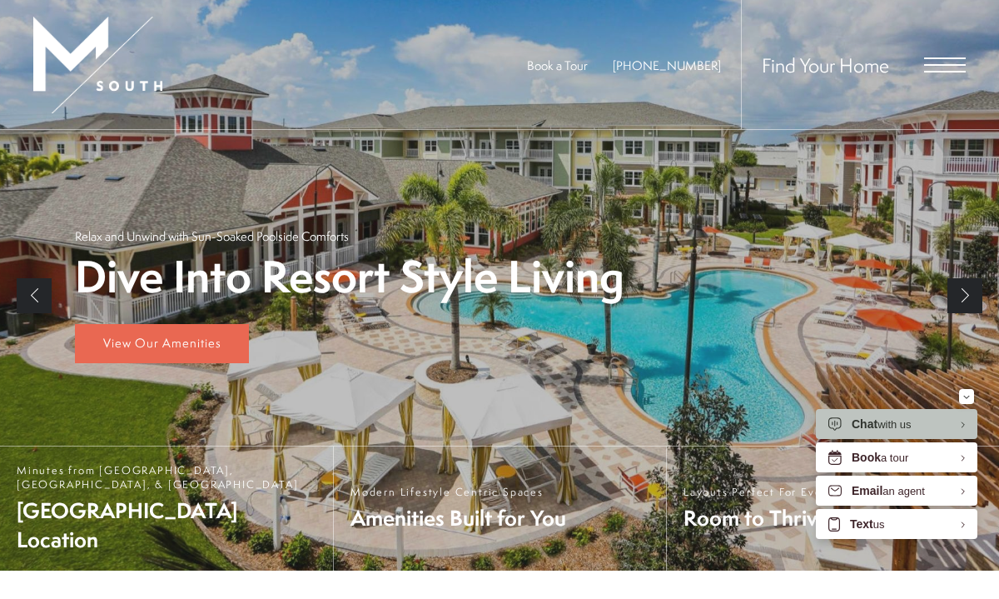
click at [962, 315] on li "Next" at bounding box center [965, 295] width 35 height 387
click at [964, 286] on link "Next" at bounding box center [965, 295] width 35 height 35
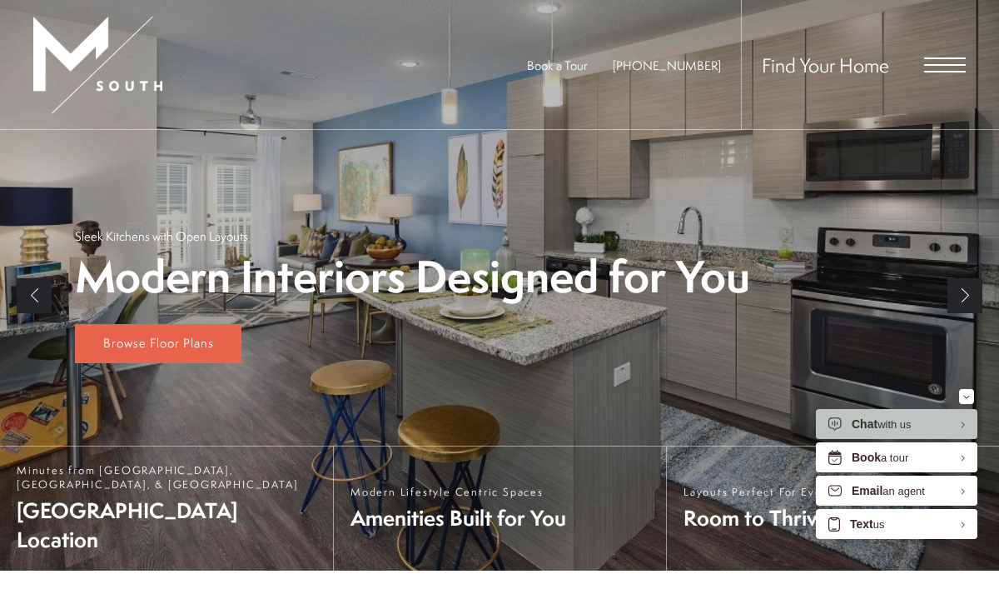
click at [962, 288] on link "Next" at bounding box center [965, 295] width 35 height 35
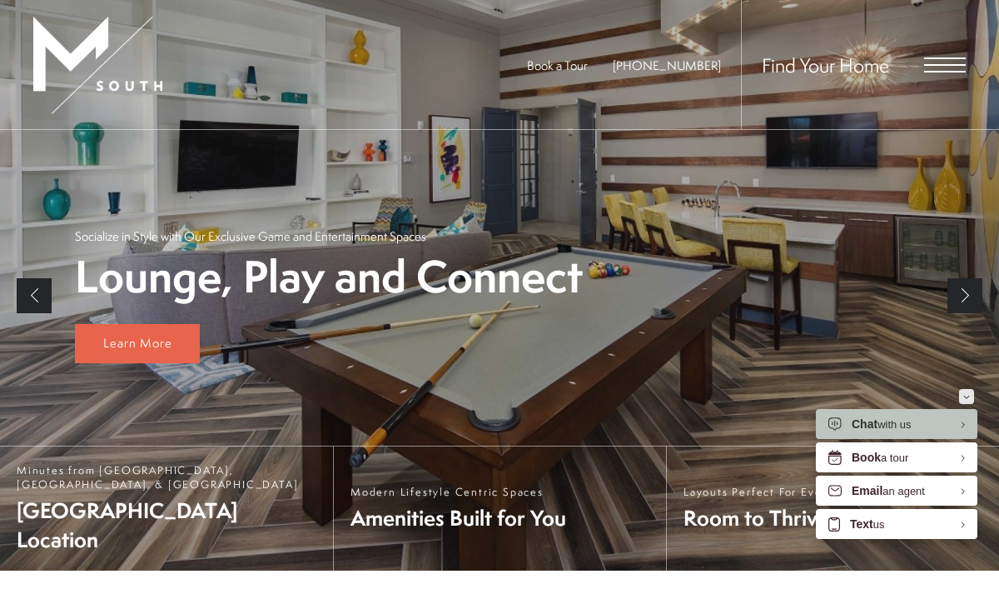
click at [970, 400] on button "Minimize" at bounding box center [966, 396] width 15 height 15
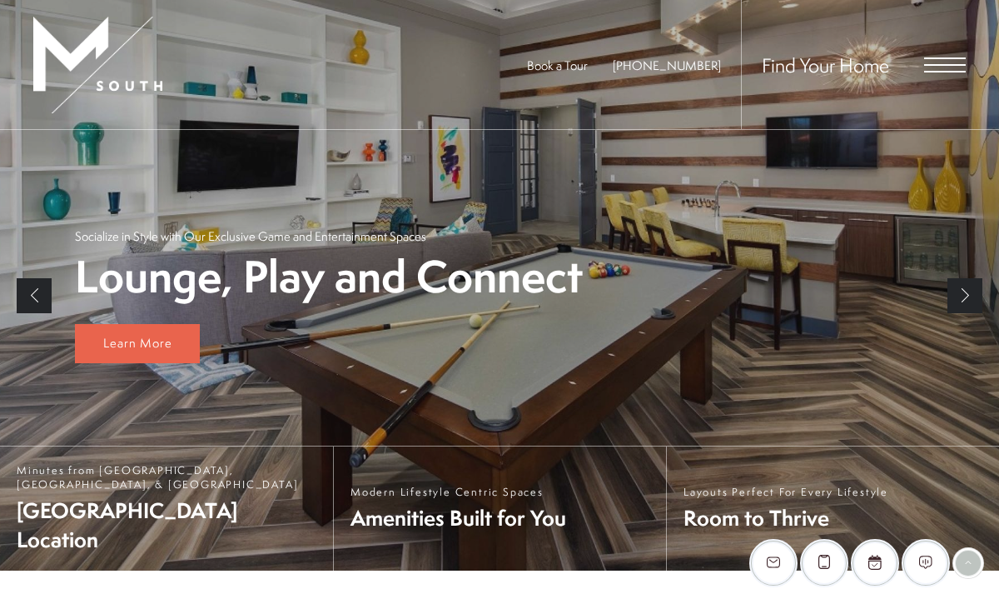
click at [970, 295] on link "Next" at bounding box center [965, 295] width 35 height 35
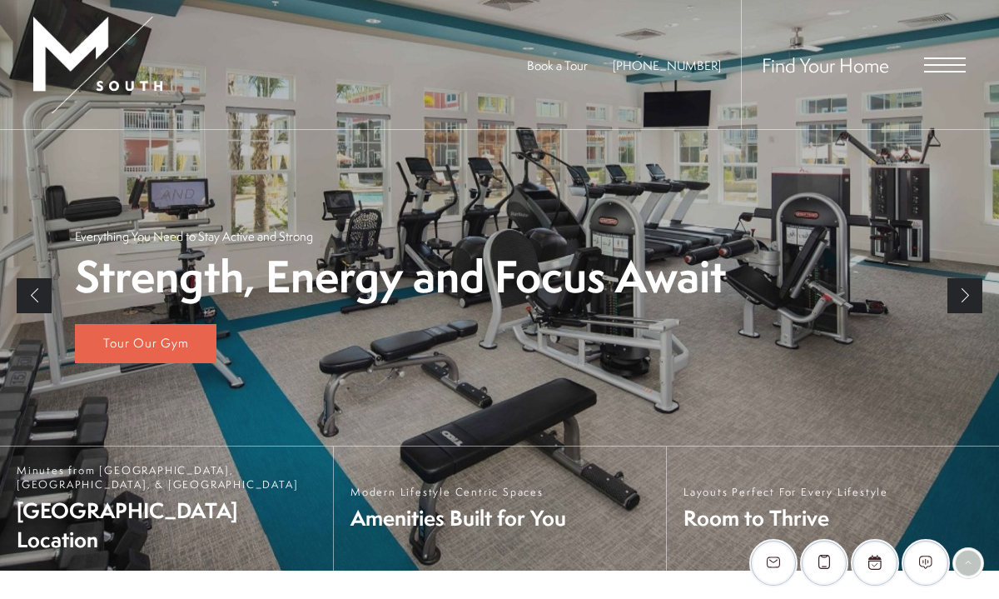
click at [970, 295] on link "Next" at bounding box center [965, 295] width 35 height 35
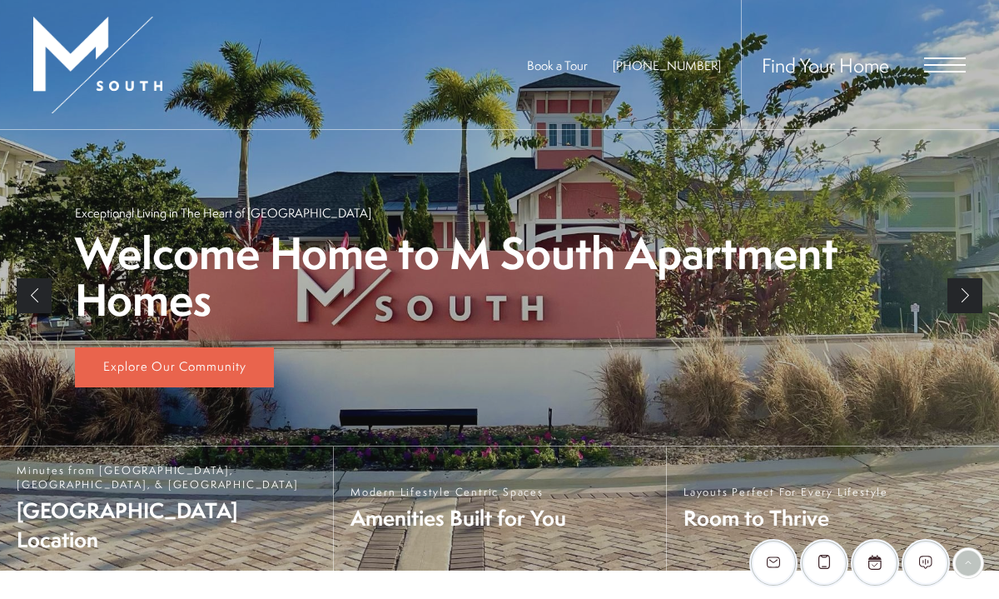
click at [970, 295] on link "Next" at bounding box center [965, 295] width 35 height 35
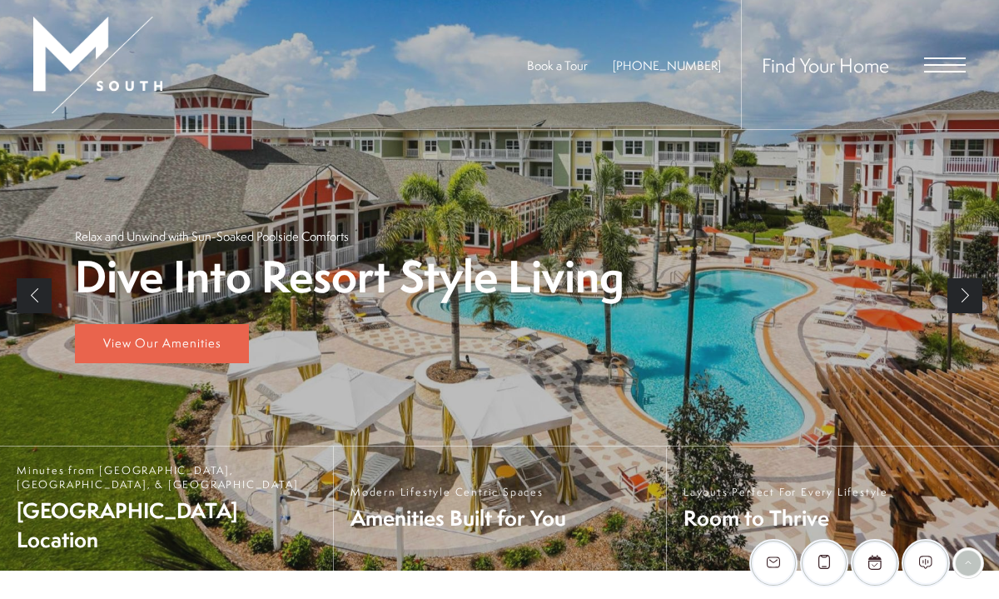
click at [943, 71] on span "Open Menu" at bounding box center [945, 72] width 42 height 2
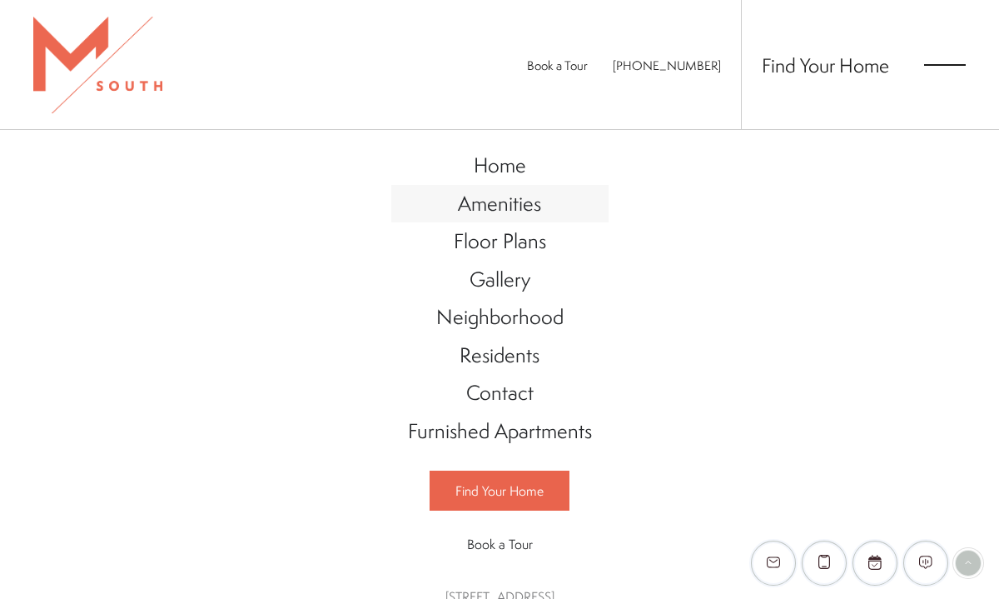
click at [495, 204] on span "Amenities" at bounding box center [499, 203] width 83 height 28
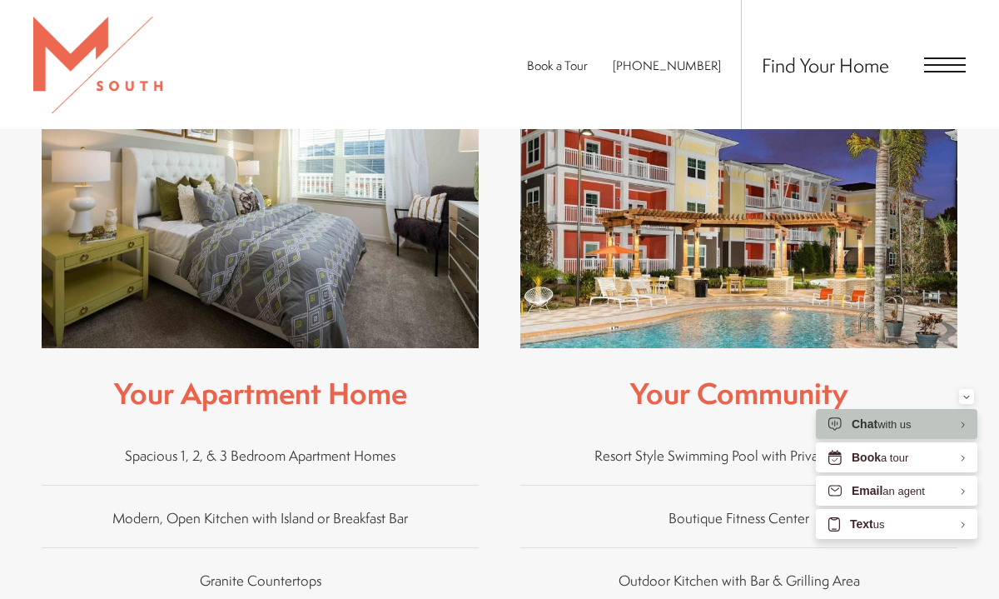
scroll to position [549, 0]
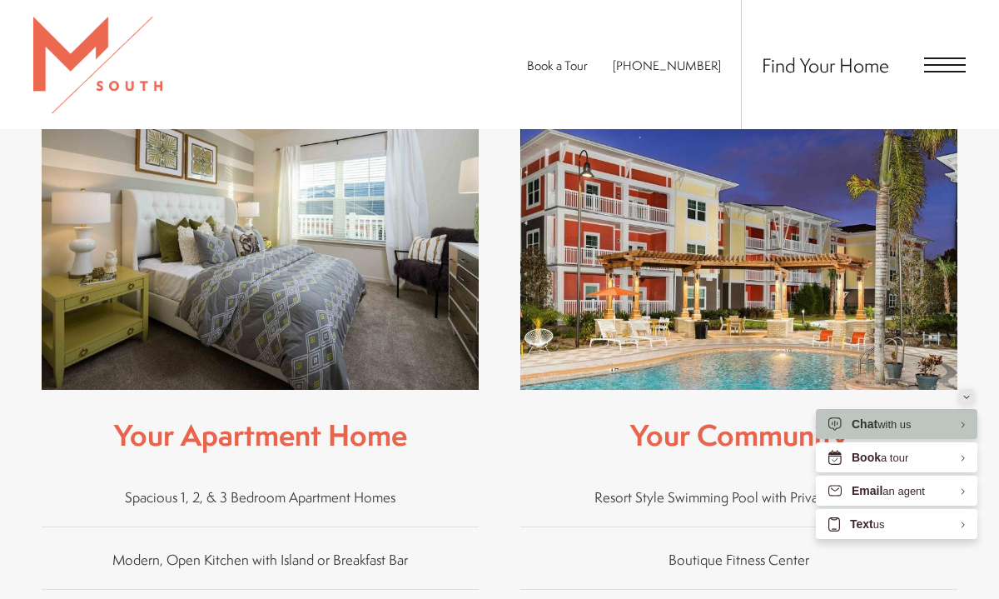
click at [963, 391] on div "Minimize" at bounding box center [966, 396] width 7 height 15
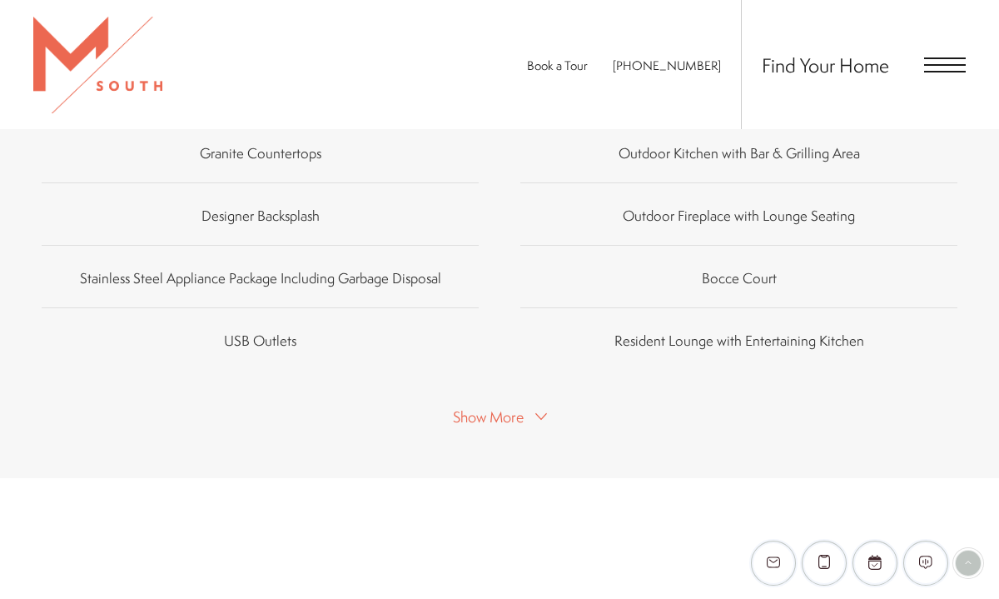
scroll to position [1022, 0]
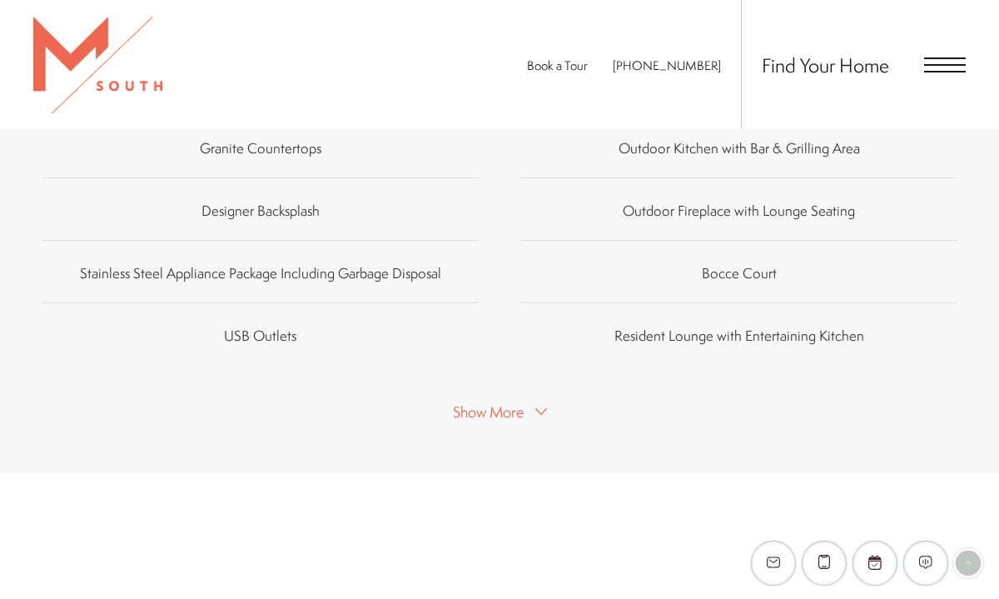
click at [523, 410] on span "Show More" at bounding box center [488, 411] width 71 height 21
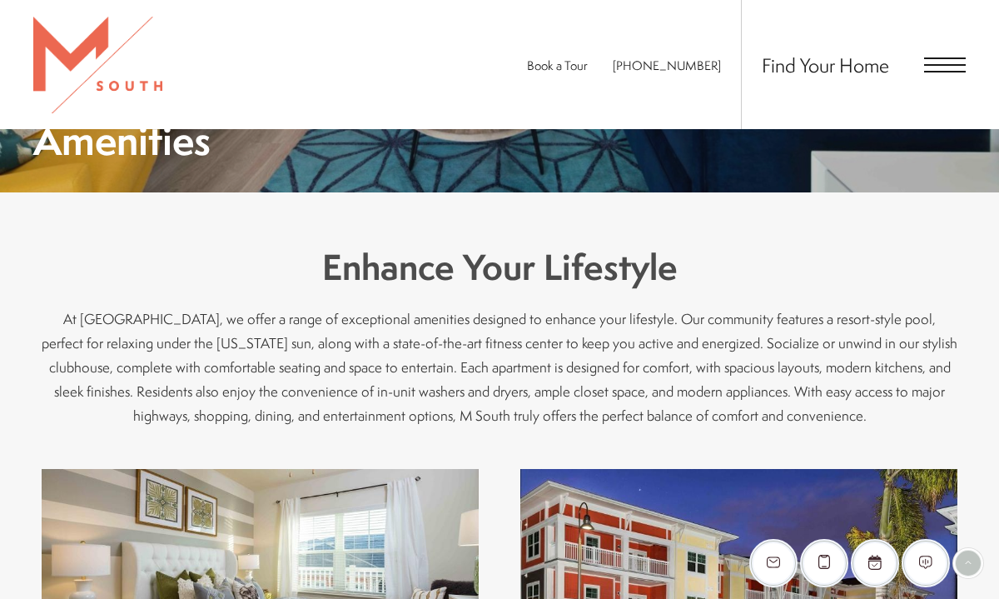
scroll to position [185, 0]
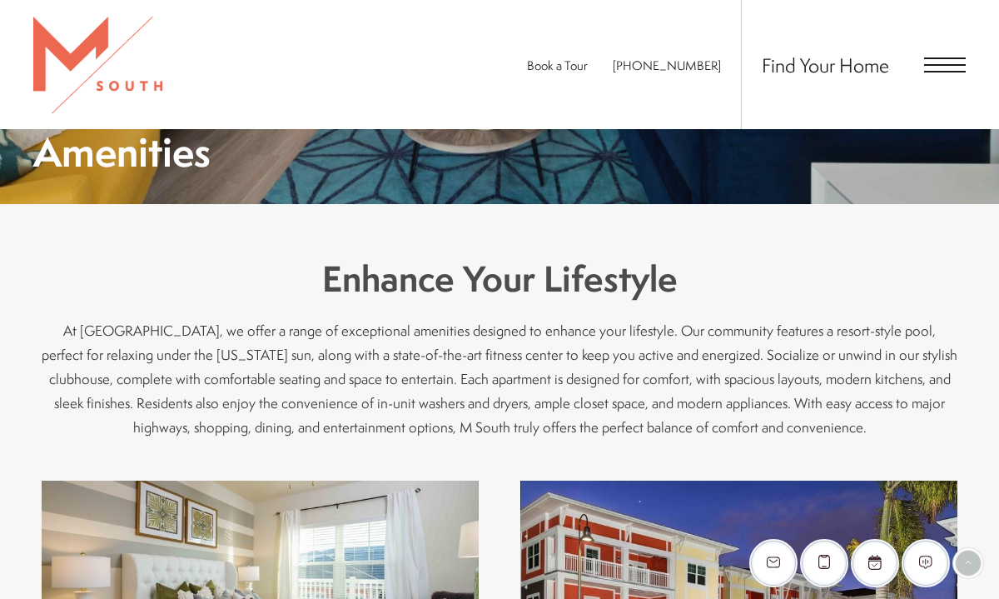
click at [935, 80] on div "Find Your Home" at bounding box center [853, 64] width 225 height 129
click at [942, 65] on span "Open Menu" at bounding box center [945, 64] width 42 height 15
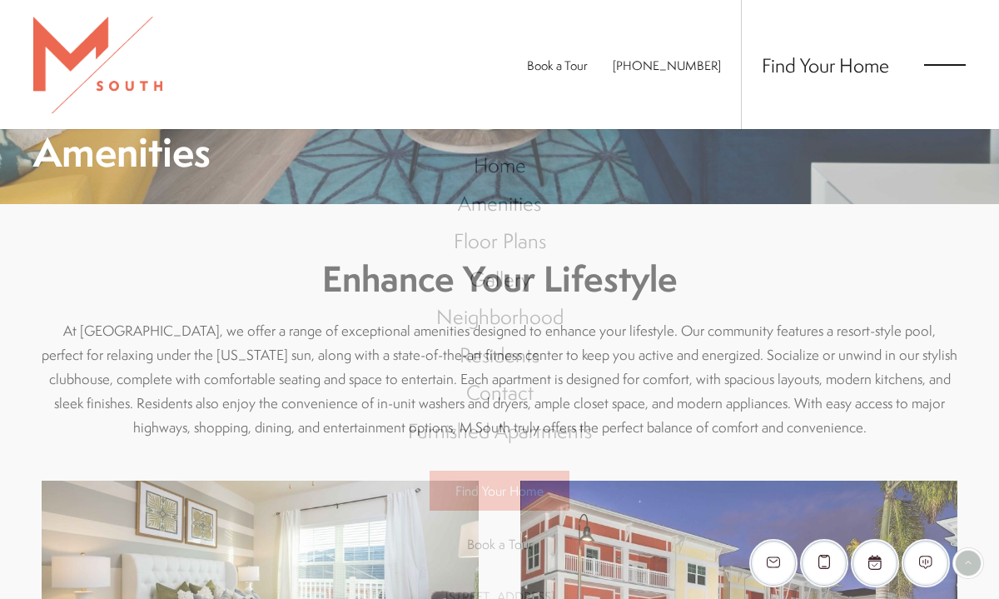
scroll to position [0, 0]
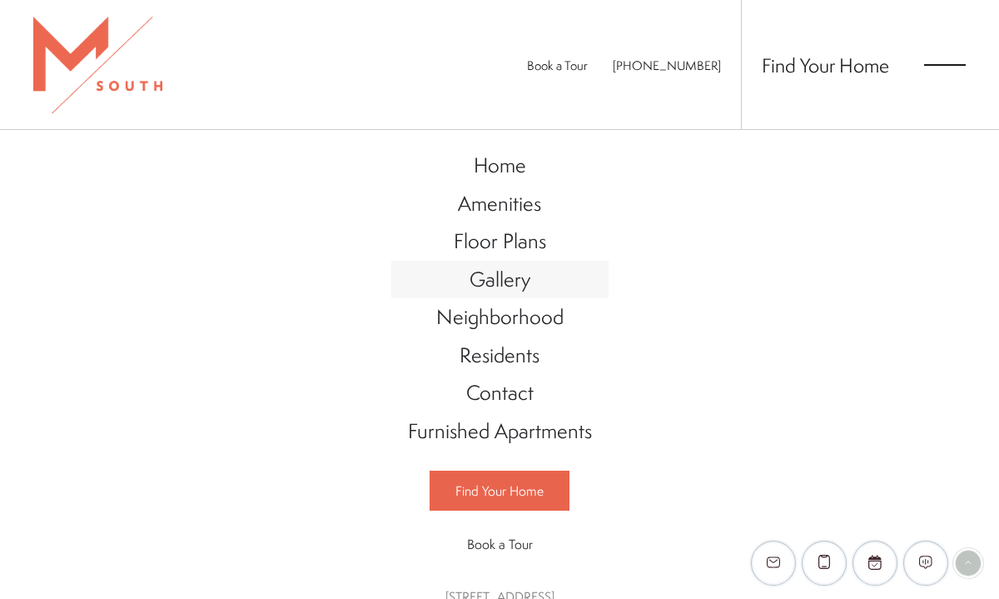
click at [492, 276] on span "Gallery" at bounding box center [500, 279] width 61 height 28
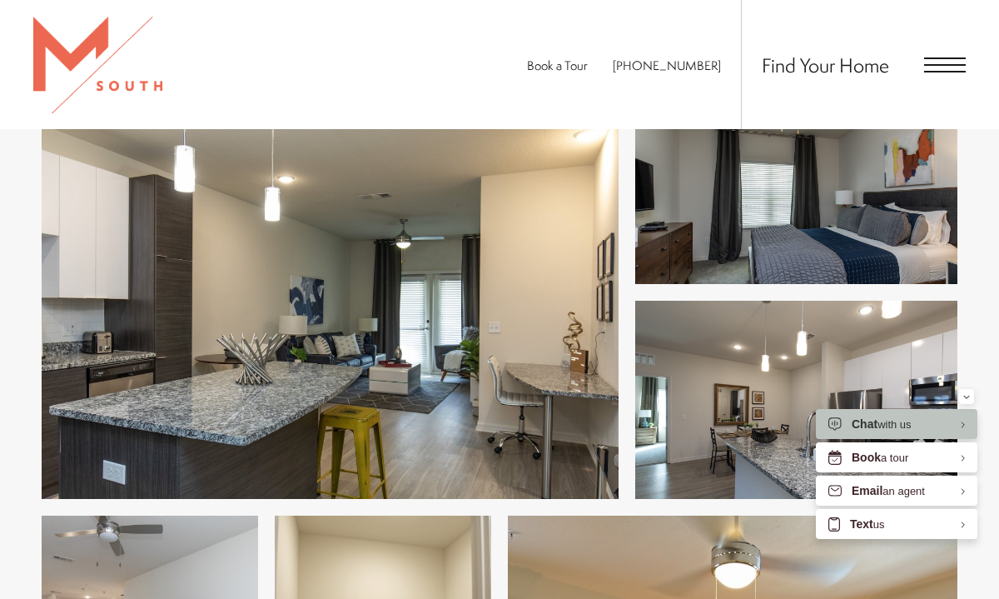
scroll to position [659, 0]
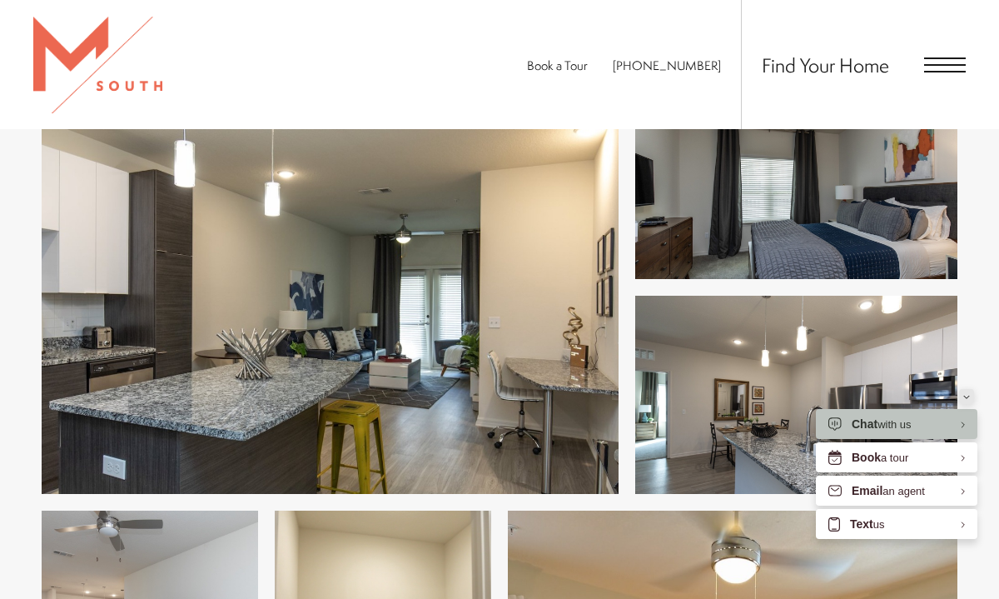
click at [966, 395] on icon "Minimize" at bounding box center [966, 397] width 7 height 4
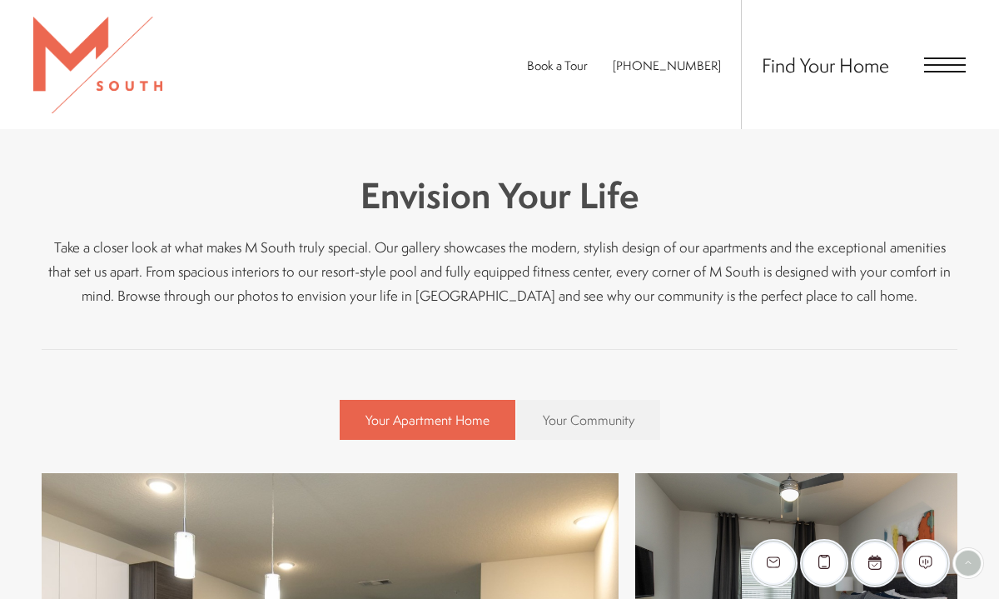
scroll to position [260, 0]
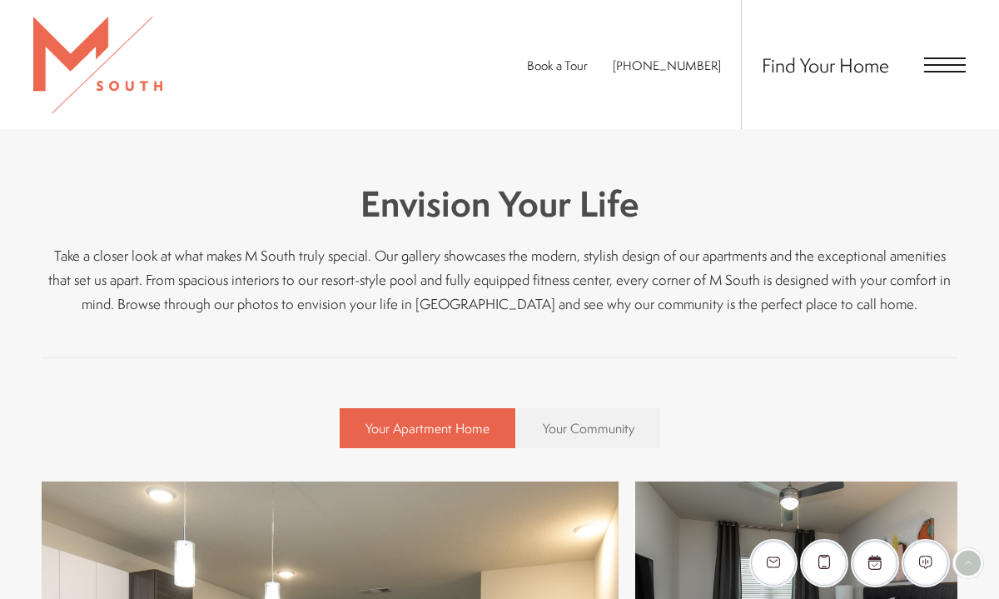
click at [574, 436] on link "Your Community" at bounding box center [588, 428] width 143 height 40
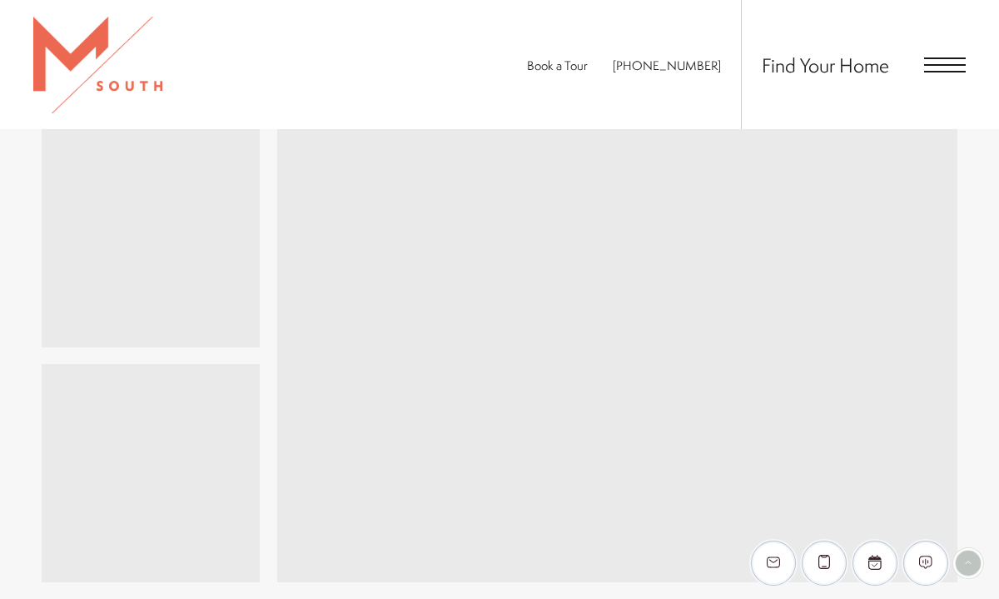
scroll to position [3897, 0]
